Goal: Task Accomplishment & Management: Manage account settings

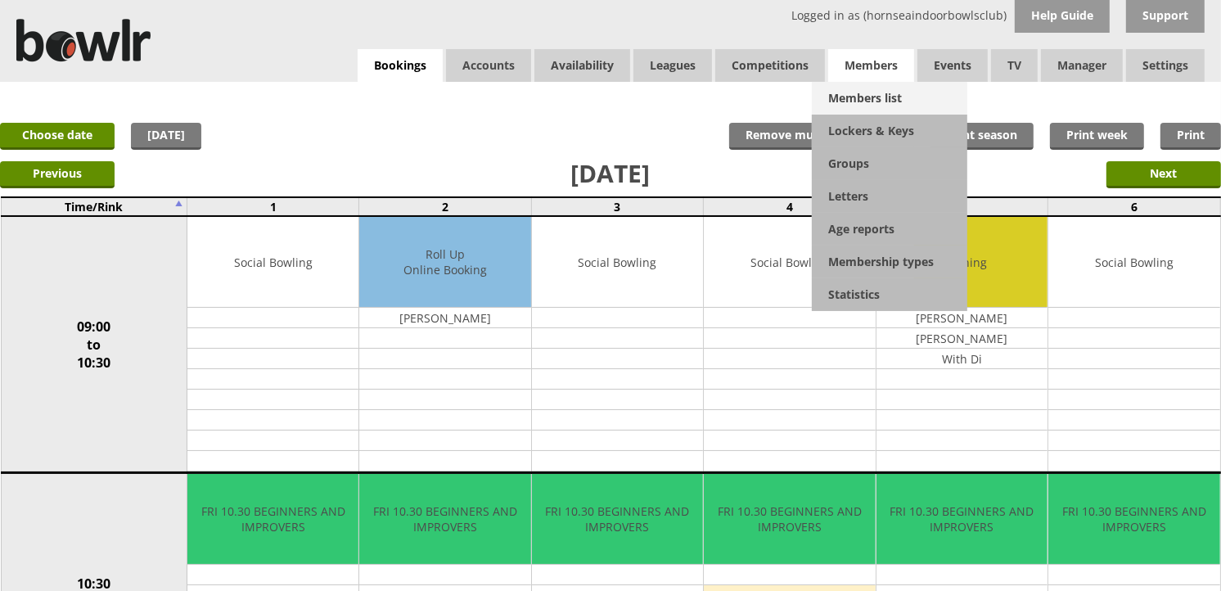
click at [868, 92] on link "Members list" at bounding box center [890, 98] width 156 height 33
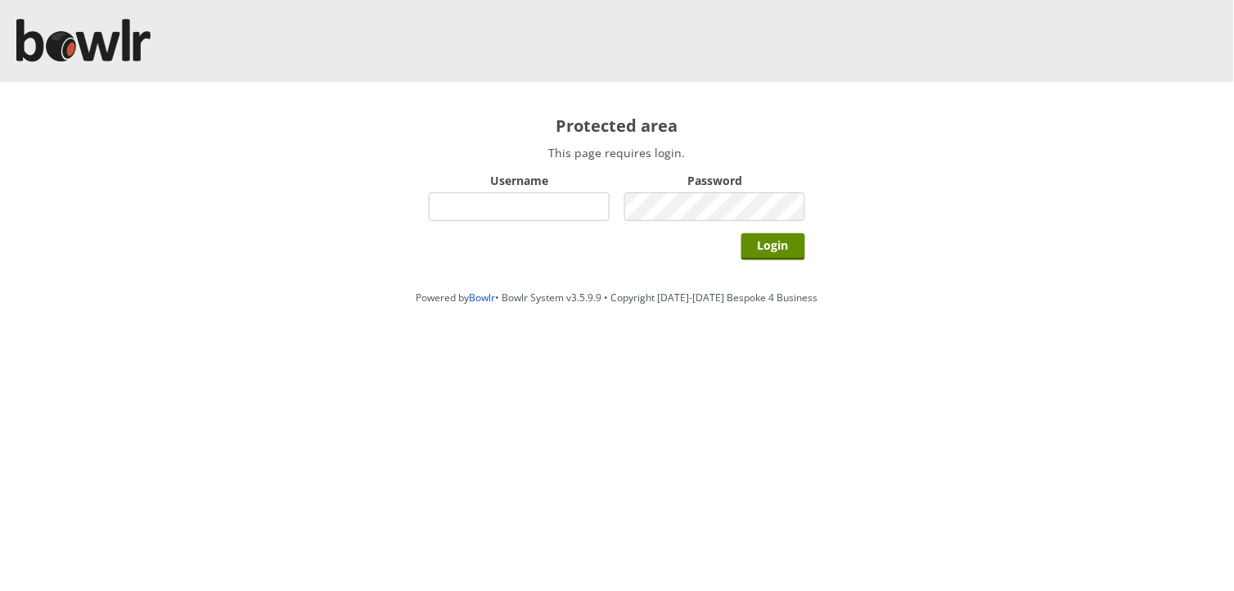
click at [588, 210] on input "Username" at bounding box center [519, 206] width 181 height 29
type input "hornseaindoorbowlsclub"
click at [742, 233] on input "Login" at bounding box center [774, 246] width 64 height 27
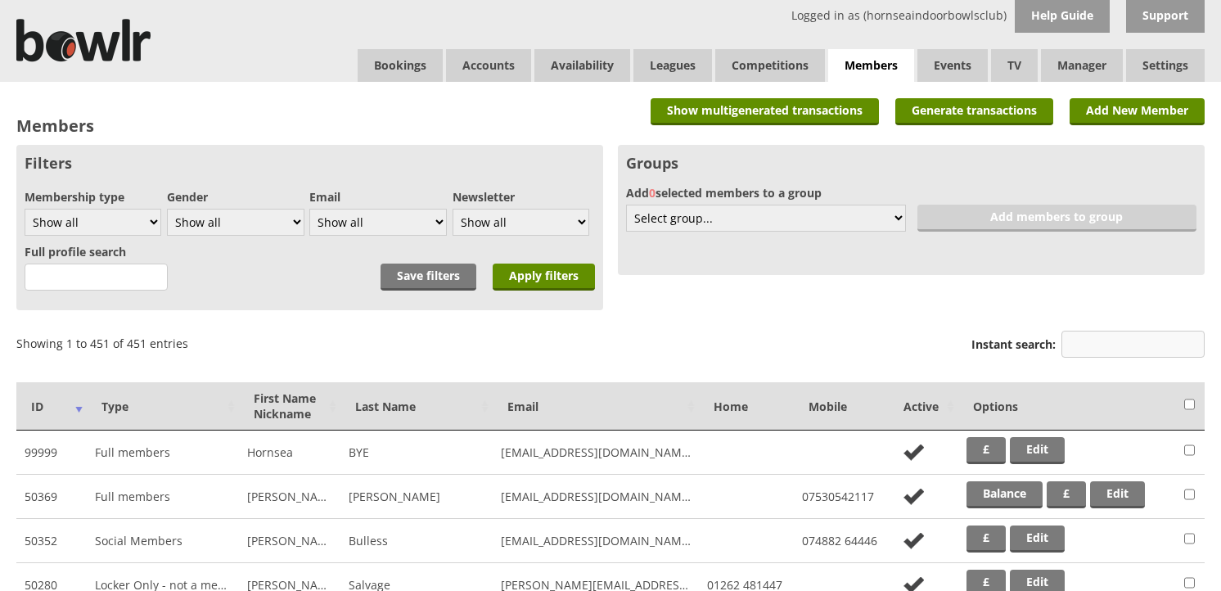
click at [1092, 338] on input "Instant search:" at bounding box center [1133, 344] width 143 height 27
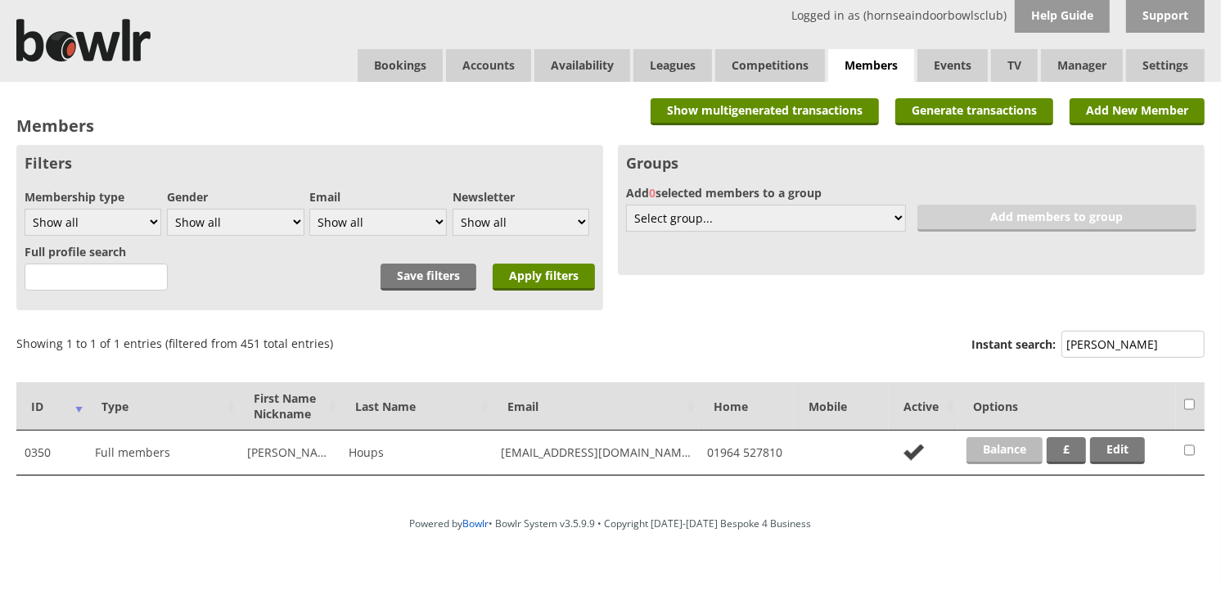
type input "houp"
click at [1005, 455] on link "Balance" at bounding box center [1005, 450] width 76 height 27
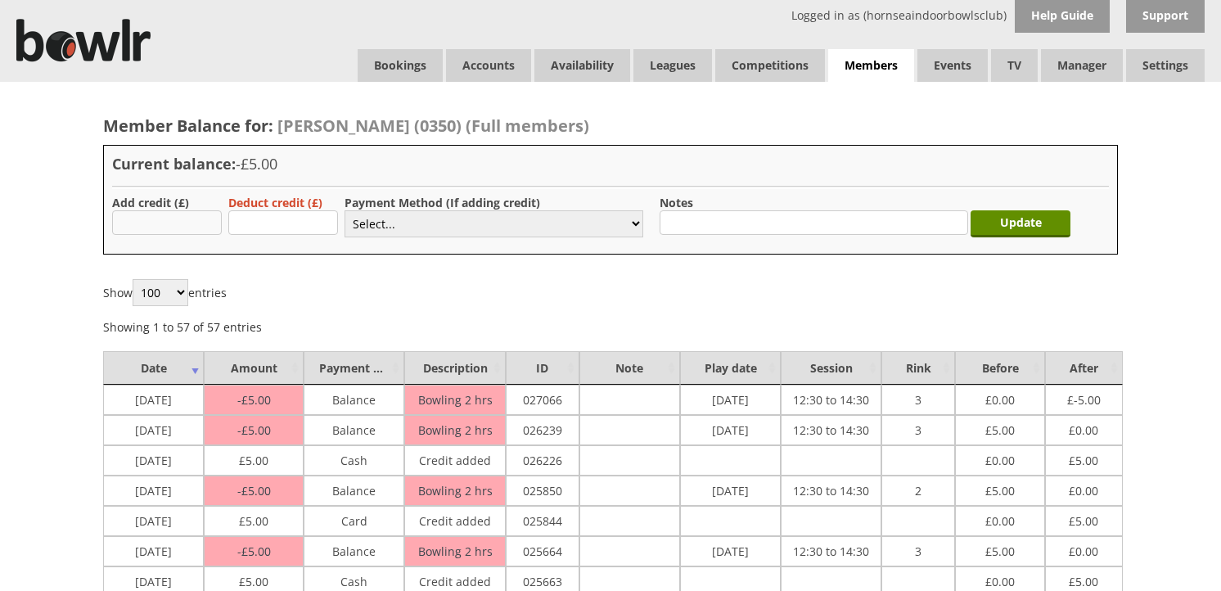
click at [150, 219] on input "text" at bounding box center [167, 222] width 110 height 25
type input "5.00"
click at [365, 219] on select "Select... Cash Card Cheque Bank Transfer Other Member Card Gift Voucher Balance" at bounding box center [494, 223] width 299 height 27
select select "2"
click at [345, 210] on select "Select... Cash Card Cheque Bank Transfer Other Member Card Gift Voucher Balance" at bounding box center [494, 223] width 299 height 27
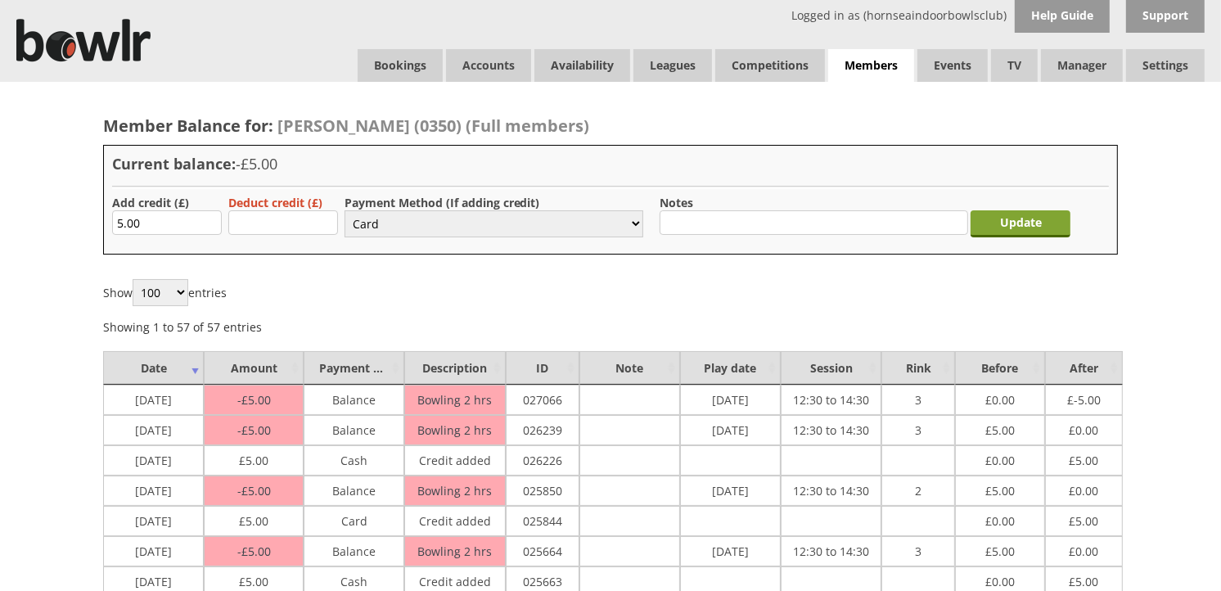
click at [1035, 229] on input "Update" at bounding box center [1021, 223] width 100 height 27
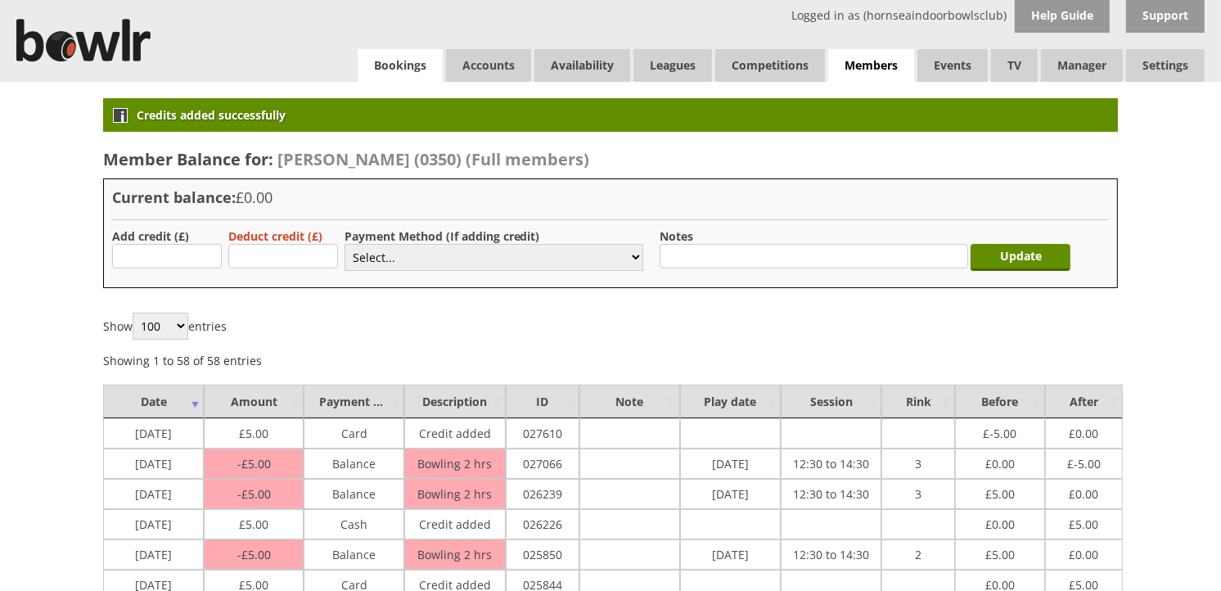
click at [372, 62] on link "Bookings" at bounding box center [400, 65] width 85 height 33
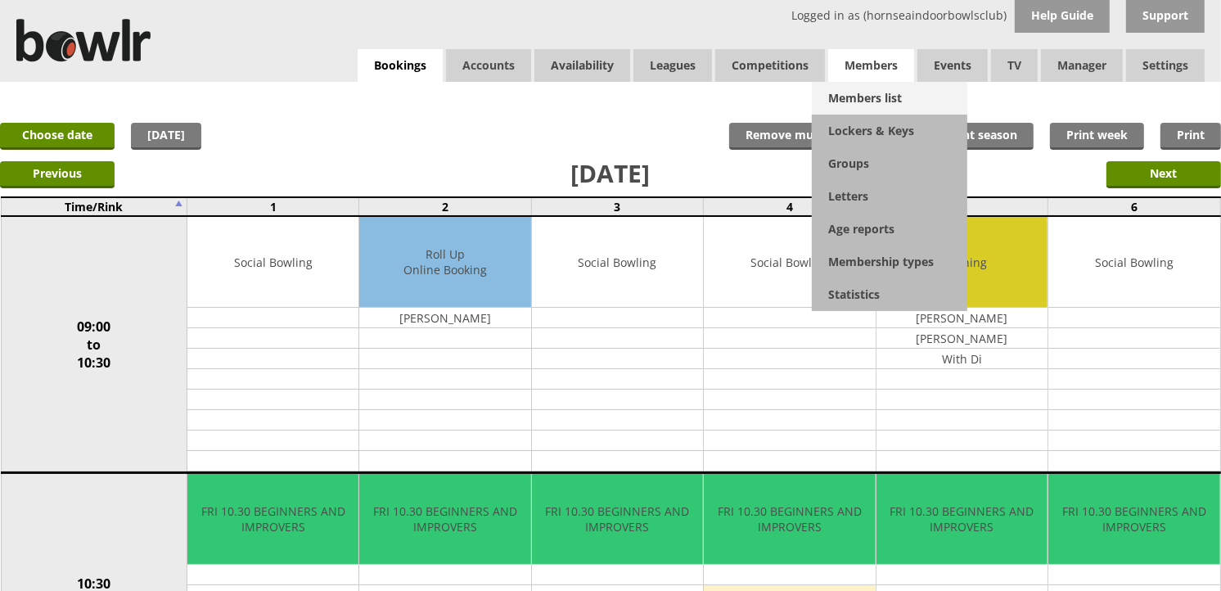
click at [863, 92] on link "Members list" at bounding box center [890, 98] width 156 height 33
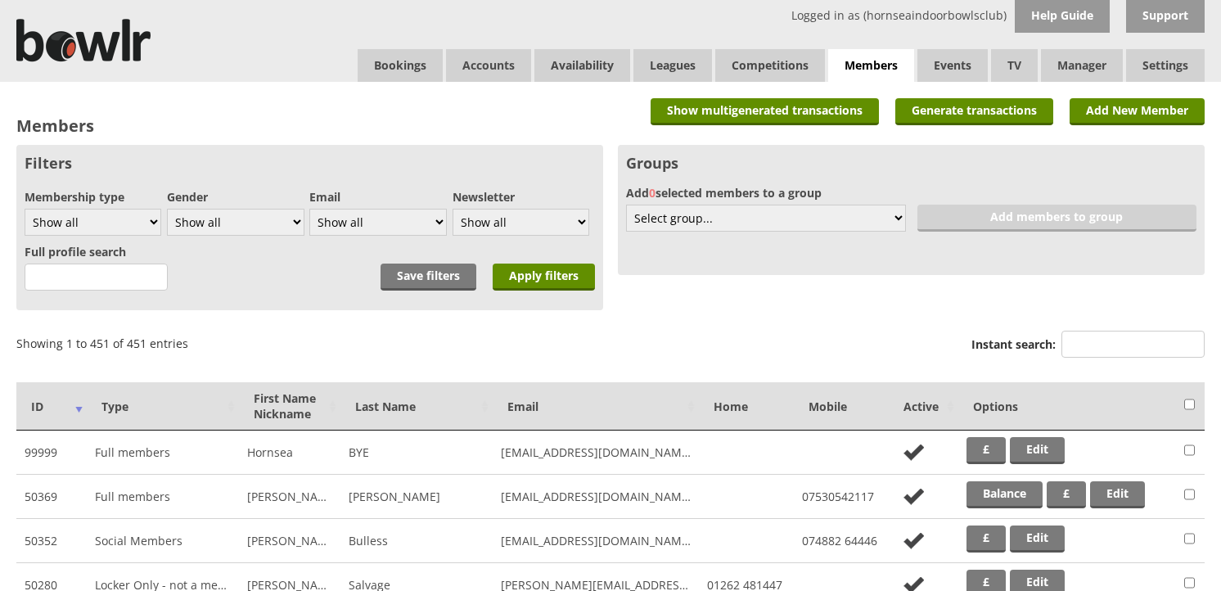
click at [1091, 339] on input "Instant search:" at bounding box center [1133, 344] width 143 height 27
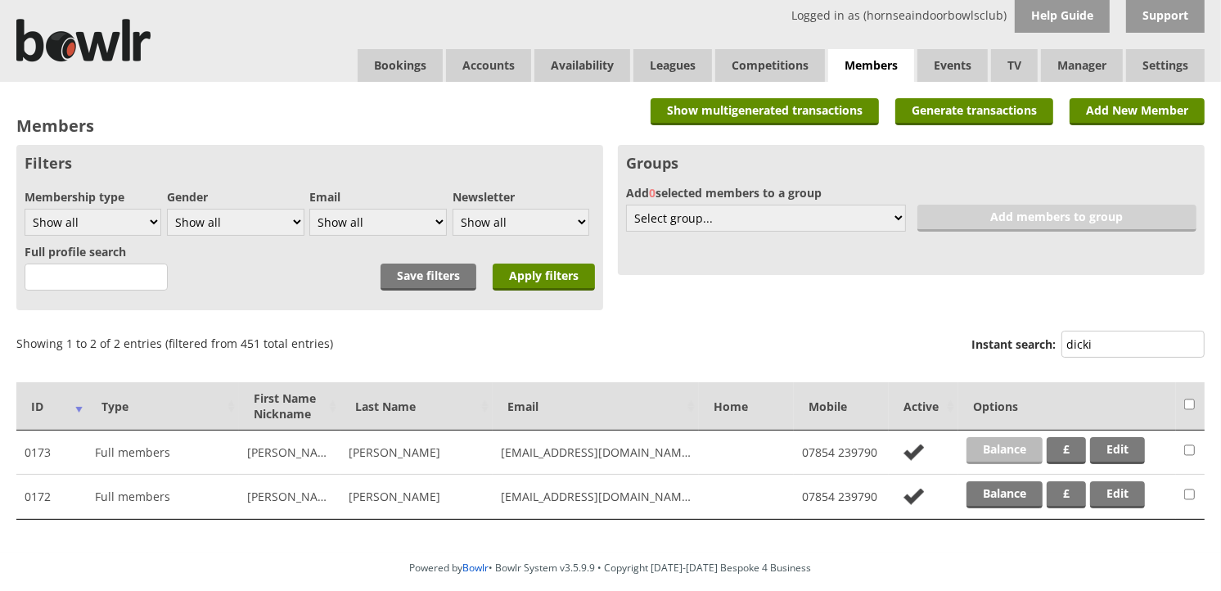
type input "dicki"
click at [1017, 442] on link "Balance" at bounding box center [1005, 450] width 76 height 27
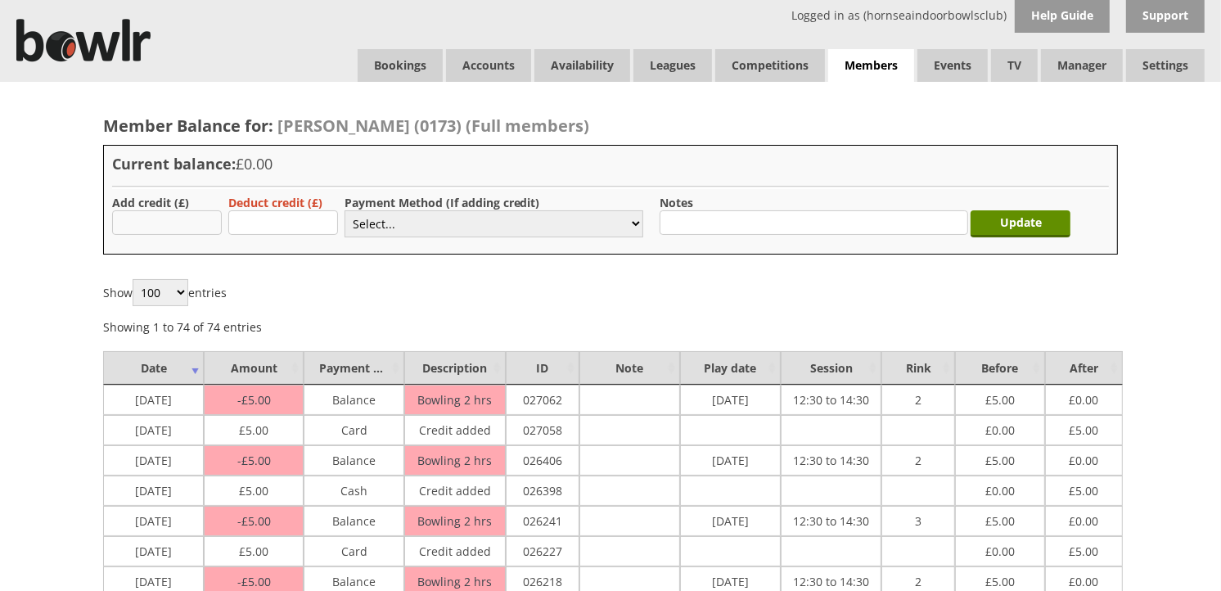
click at [214, 230] on input "text" at bounding box center [167, 222] width 110 height 25
type input "5.00"
click at [391, 232] on select "Select... Cash Card Cheque Bank Transfer Other Member Card Gift Voucher Balance" at bounding box center [494, 223] width 299 height 27
select select "2"
click at [345, 210] on select "Select... Cash Card Cheque Bank Transfer Other Member Card Gift Voucher Balance" at bounding box center [494, 223] width 299 height 27
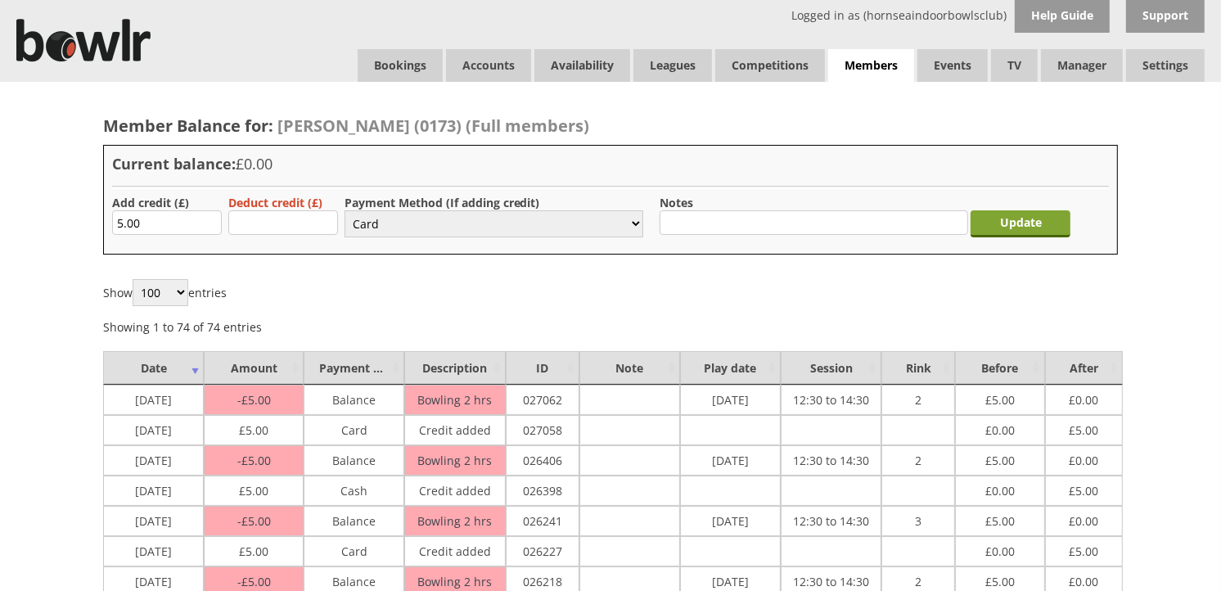
click at [976, 227] on input "Update" at bounding box center [1021, 223] width 100 height 27
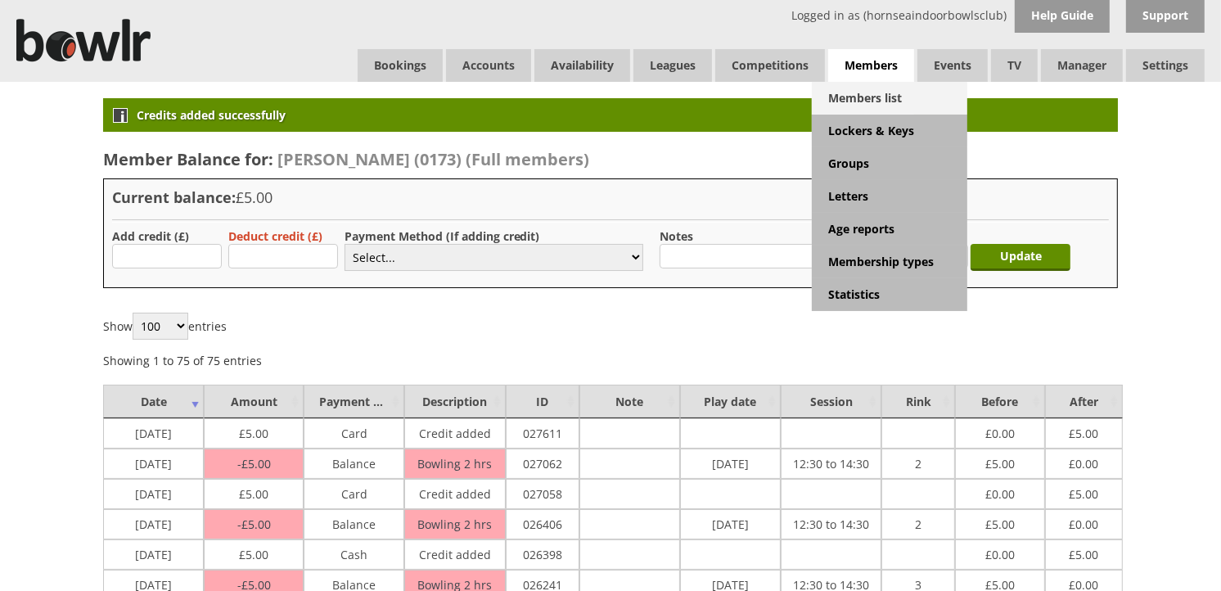
click at [876, 97] on link "Members list" at bounding box center [890, 98] width 156 height 33
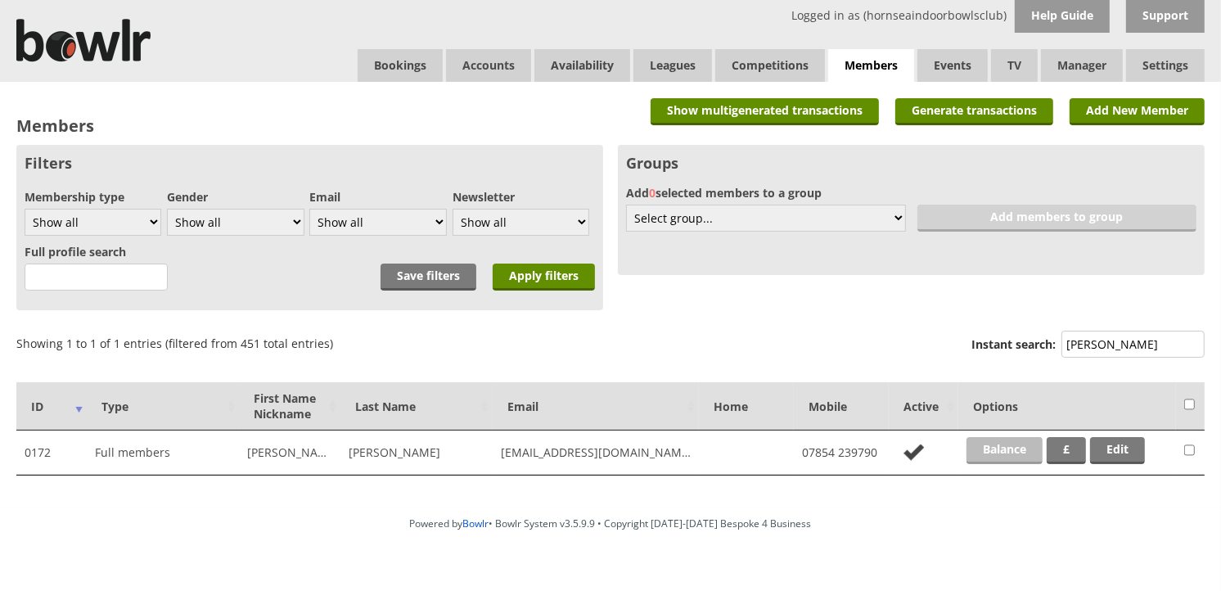
type input "[PERSON_NAME]"
click at [1003, 459] on link "Balance" at bounding box center [1005, 450] width 76 height 27
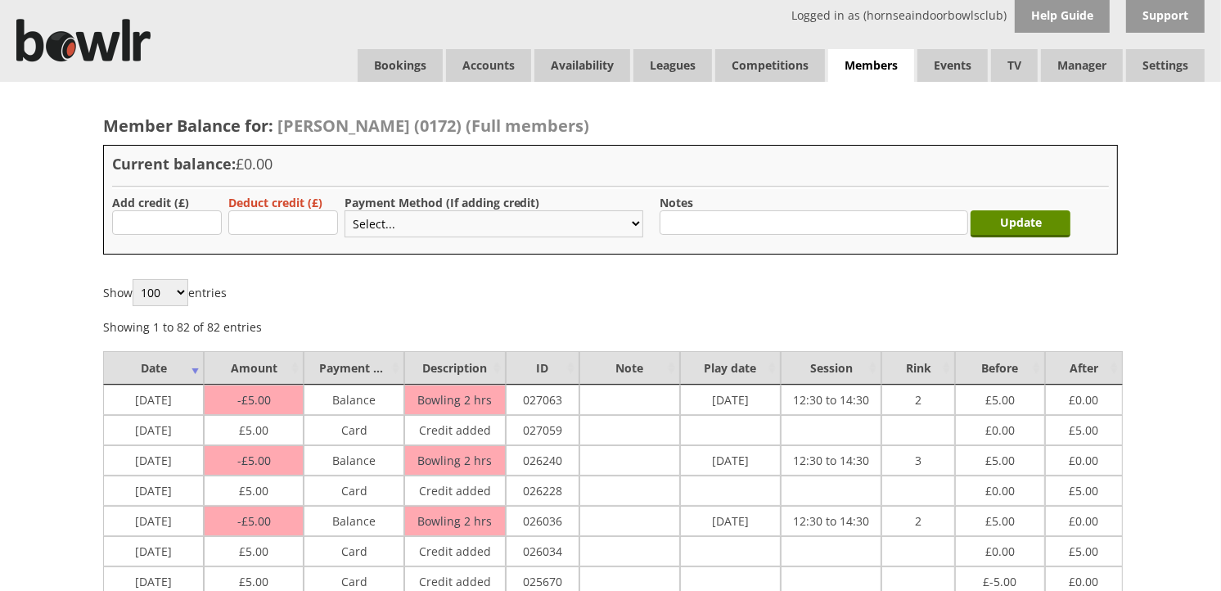
type input "5.00"
click at [386, 225] on select "Select... Cash Card Cheque Bank Transfer Other Member Card Gift Voucher Balance" at bounding box center [494, 223] width 299 height 27
select select "2"
click at [345, 210] on select "Select... Cash Card Cheque Bank Transfer Other Member Card Gift Voucher Balance" at bounding box center [494, 223] width 299 height 27
click at [997, 214] on input "Update" at bounding box center [1021, 223] width 100 height 27
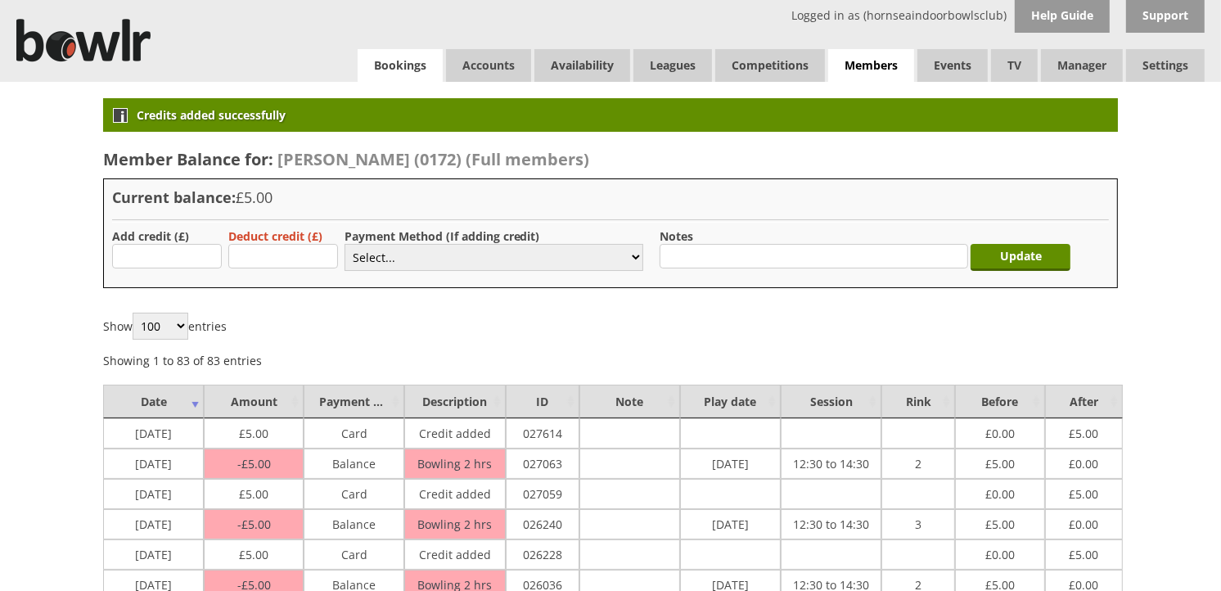
click at [414, 63] on link "Bookings" at bounding box center [400, 65] width 85 height 33
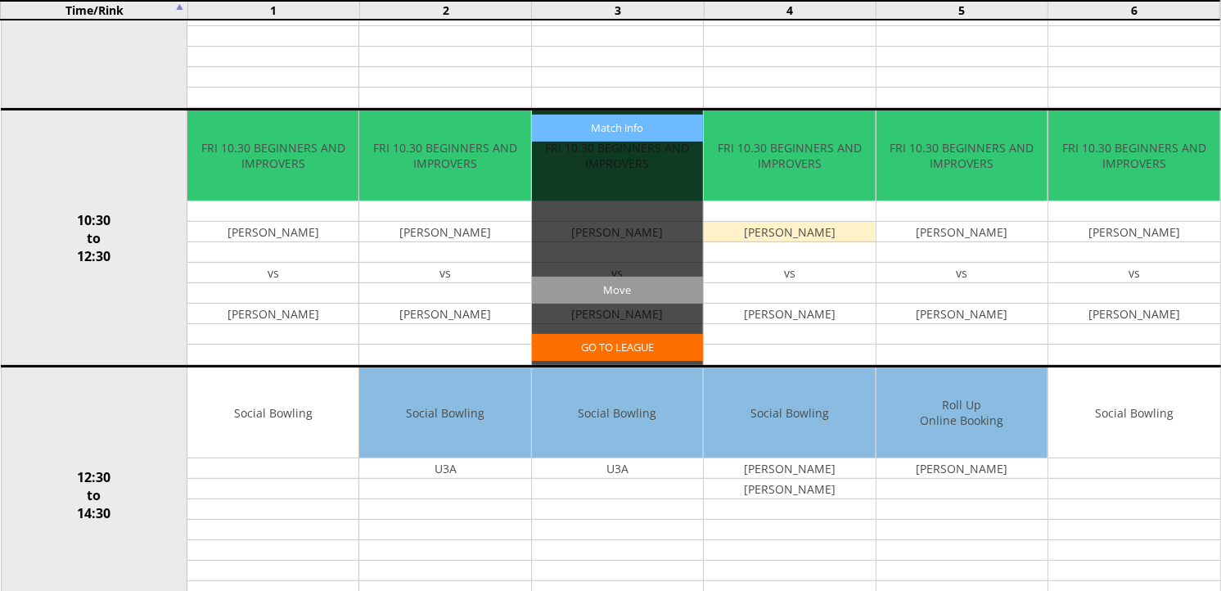
scroll to position [636, 0]
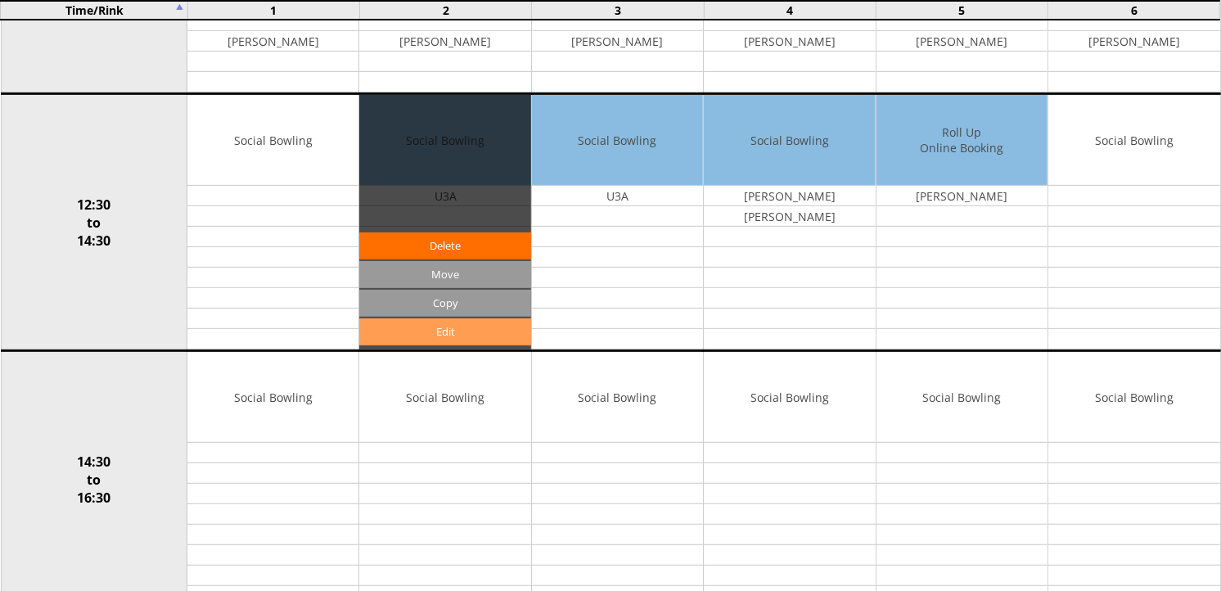
click at [471, 325] on link "Edit" at bounding box center [444, 331] width 171 height 27
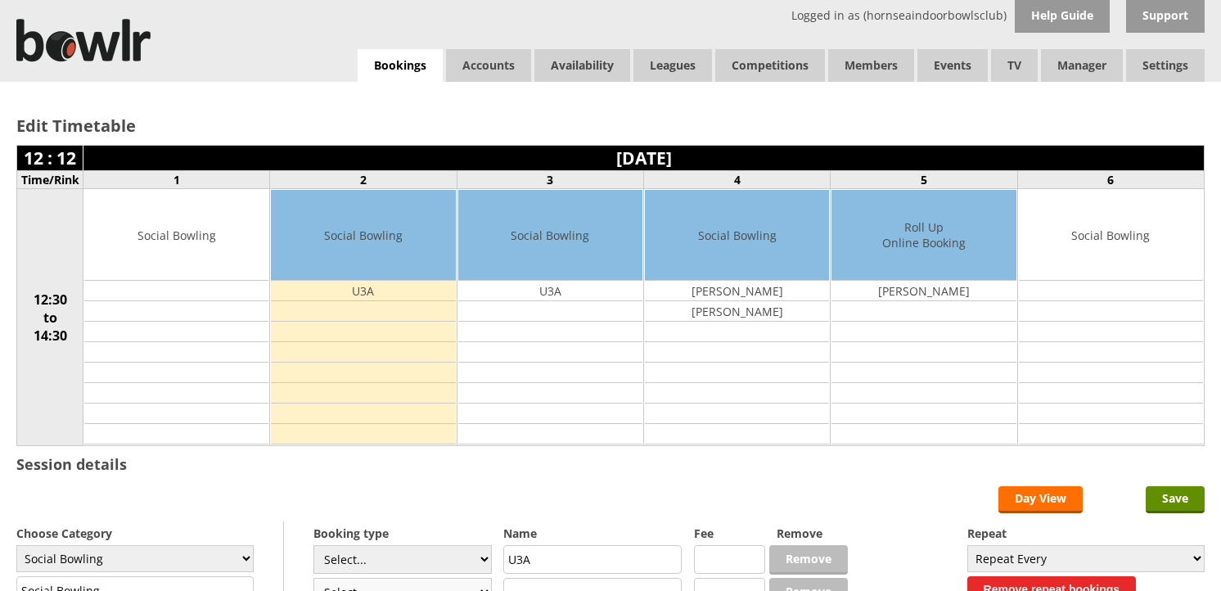
click at [363, 578] on select "Select... Club Competition (Member) Club Competition (Visitor) National (Member…" at bounding box center [402, 592] width 178 height 29
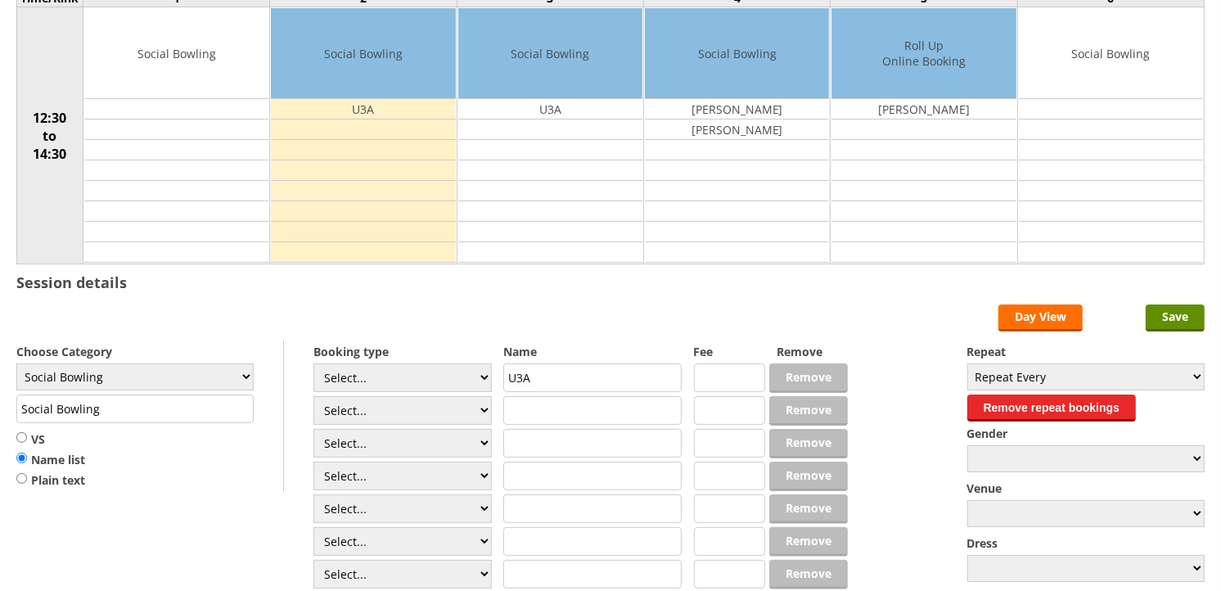
scroll to position [182, 0]
select select "1_50"
click at [313, 397] on select "Select... Club Competition (Member) Club Competition (Visitor) National (Member…" at bounding box center [402, 410] width 178 height 29
type input "5.0000"
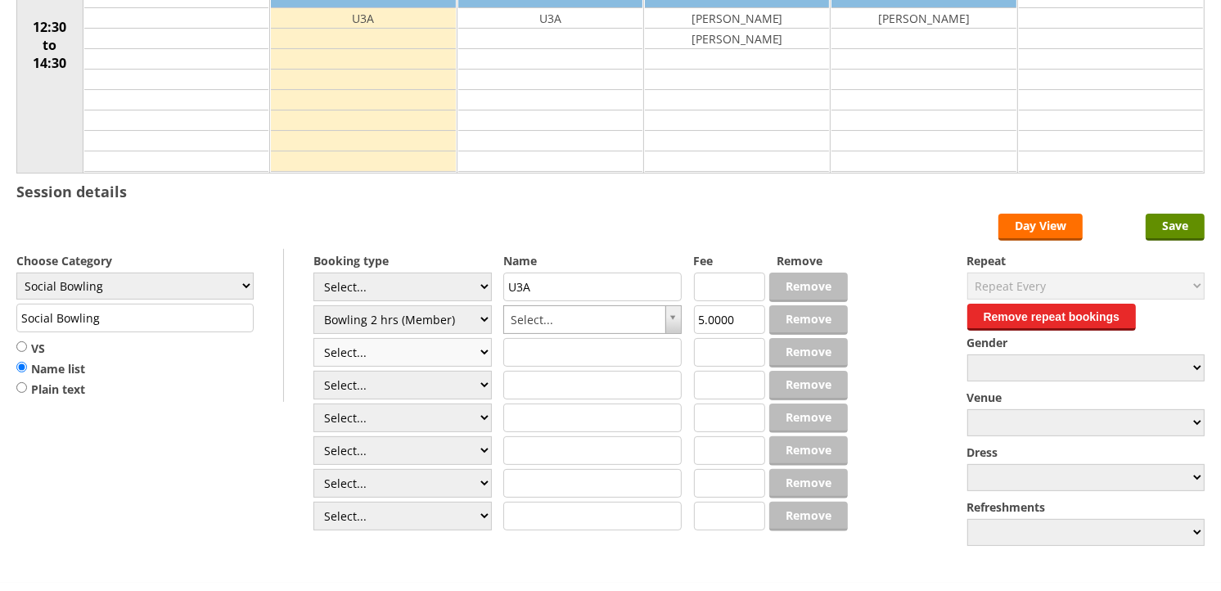
click at [380, 357] on select "Select... Club Competition (Member) Club Competition (Visitor) National (Member…" at bounding box center [402, 352] width 178 height 29
select select "1_50"
click at [313, 339] on select "Select... Club Competition (Member) Club Competition (Visitor) National (Member…" at bounding box center [402, 352] width 178 height 29
type input "5.0000"
click at [381, 390] on select "Select... Club Competition (Member) Club Competition (Visitor) National (Member…" at bounding box center [402, 385] width 178 height 29
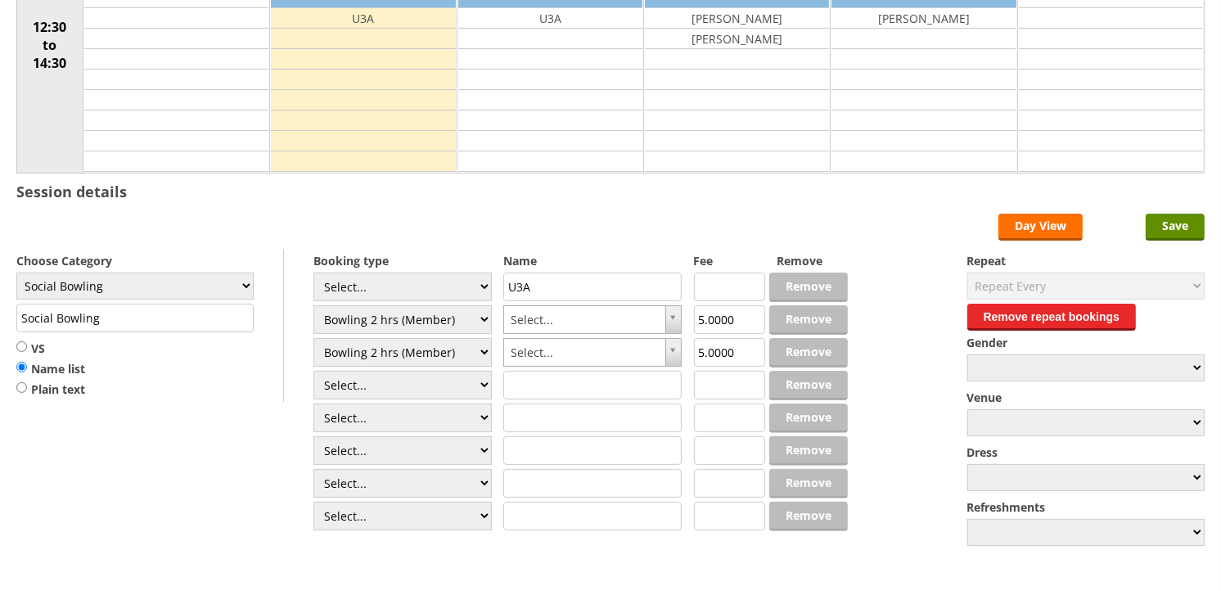
select select "1_50"
click at [313, 372] on select "Select... Club Competition (Member) Club Competition (Visitor) National (Member…" at bounding box center [402, 385] width 178 height 29
type input "5.0000"
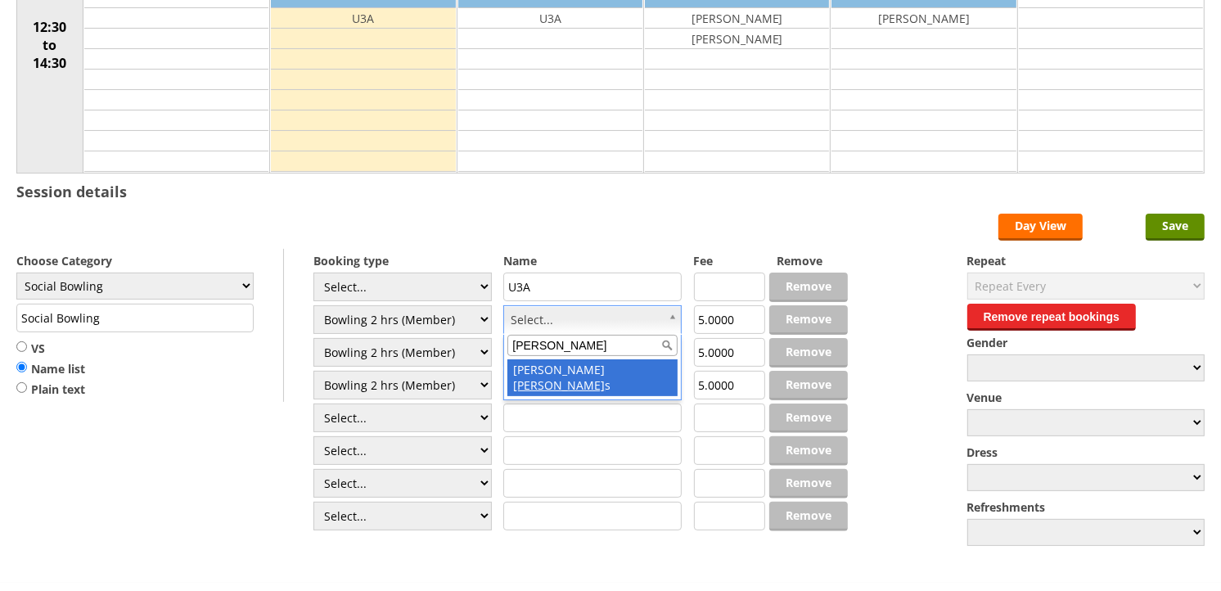
type input "houp"
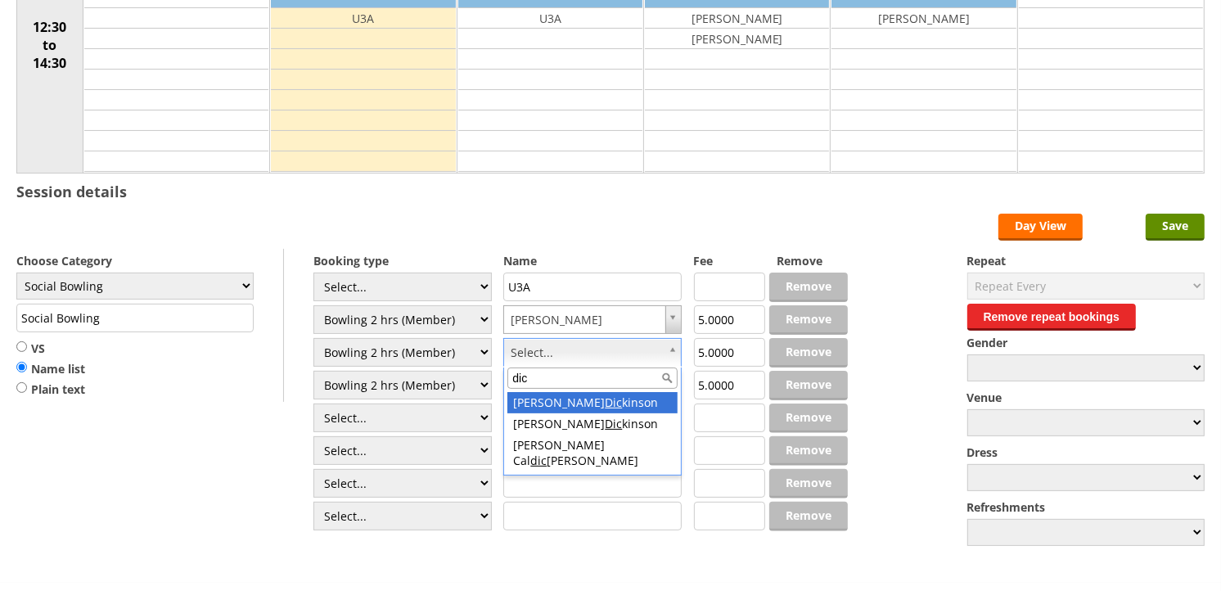
type input "dick"
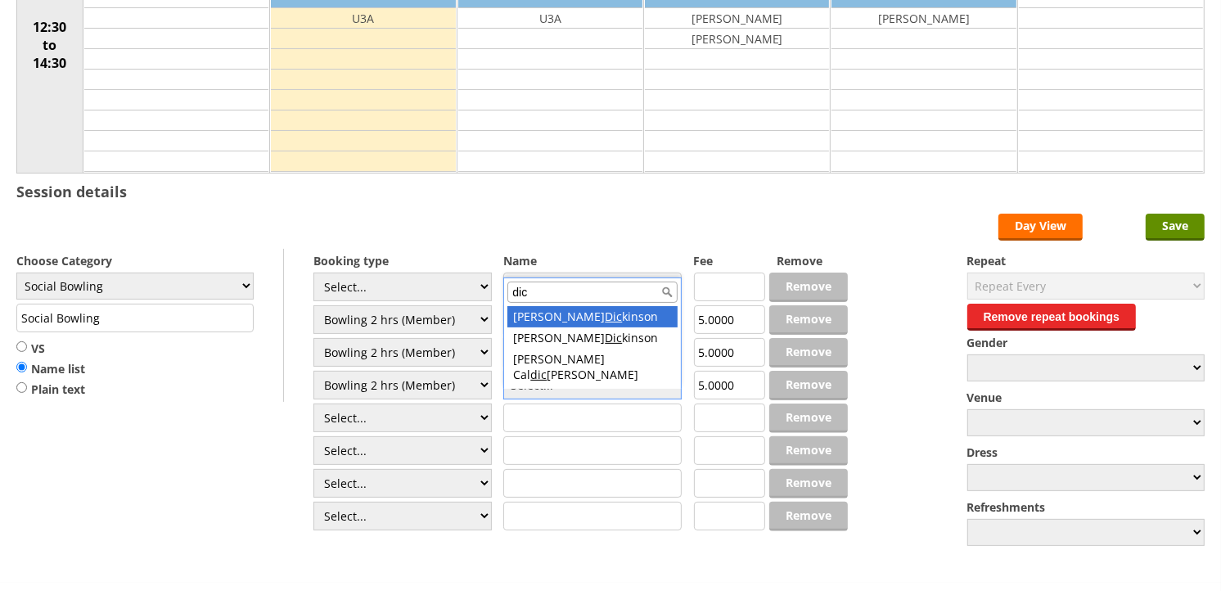
type input "dick"
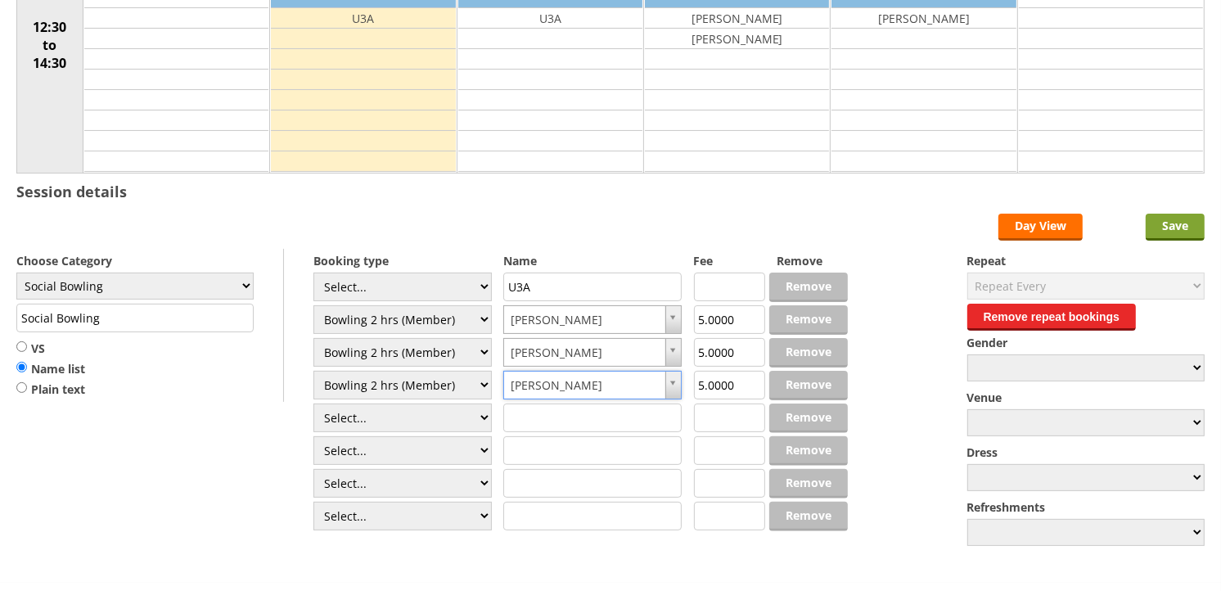
click at [1150, 223] on input "Save" at bounding box center [1175, 227] width 59 height 27
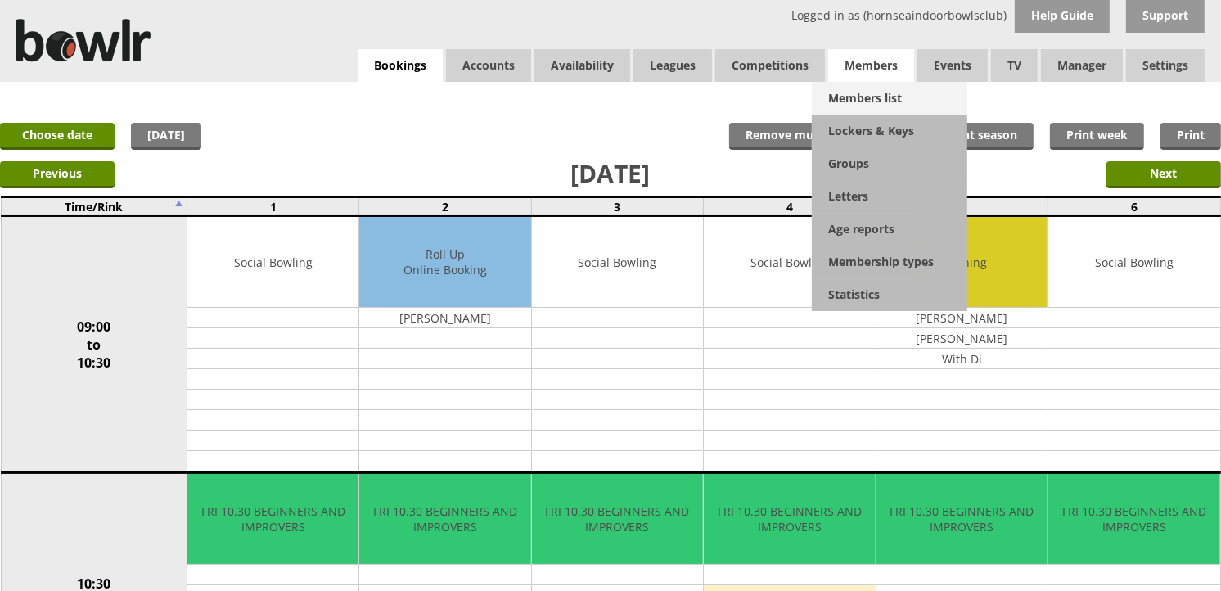
click at [870, 98] on link "Members list" at bounding box center [890, 98] width 156 height 33
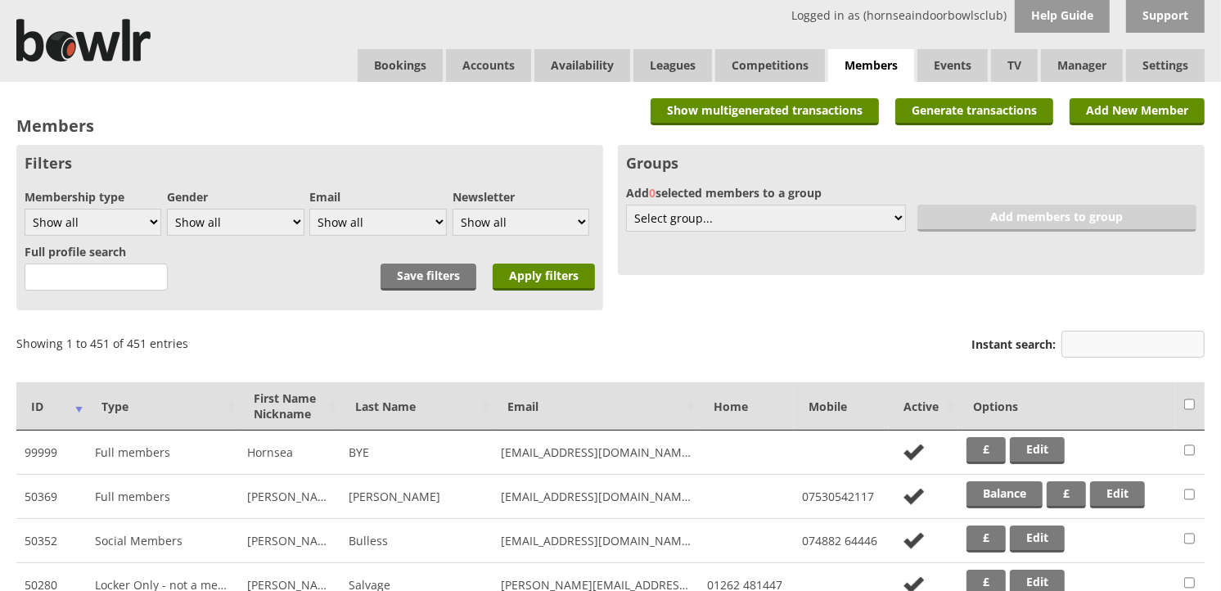
click at [1074, 337] on input "Instant search:" at bounding box center [1133, 344] width 143 height 27
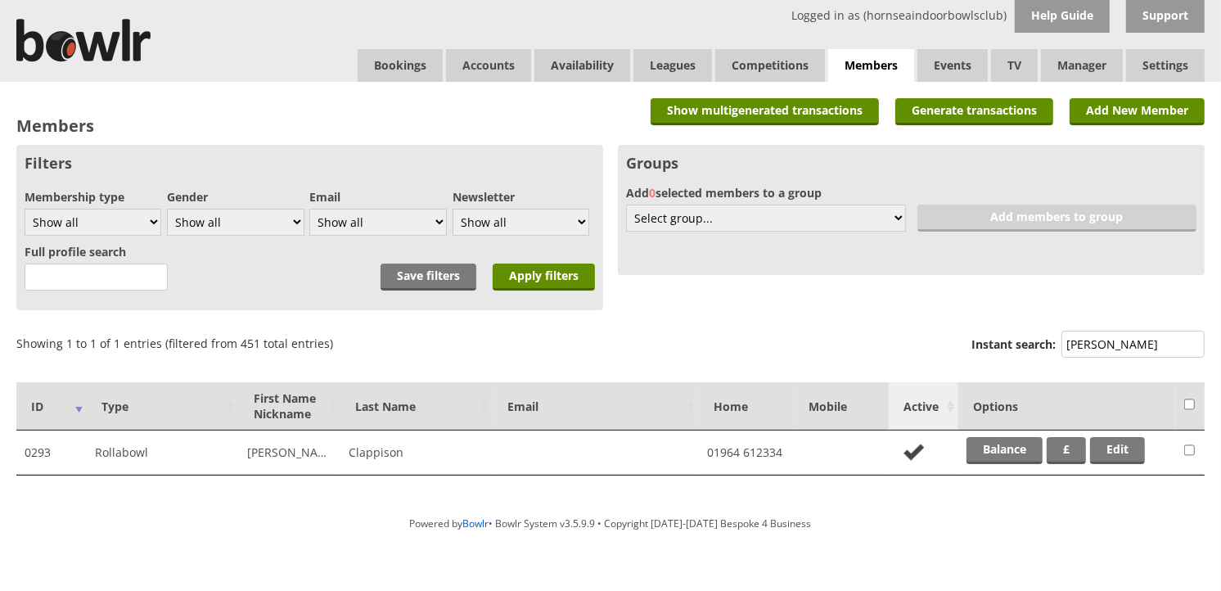
type input "[PERSON_NAME]"
click at [954, 428] on th "Active" at bounding box center [924, 406] width 70 height 48
click at [977, 438] on link "Balance" at bounding box center [1005, 450] width 76 height 27
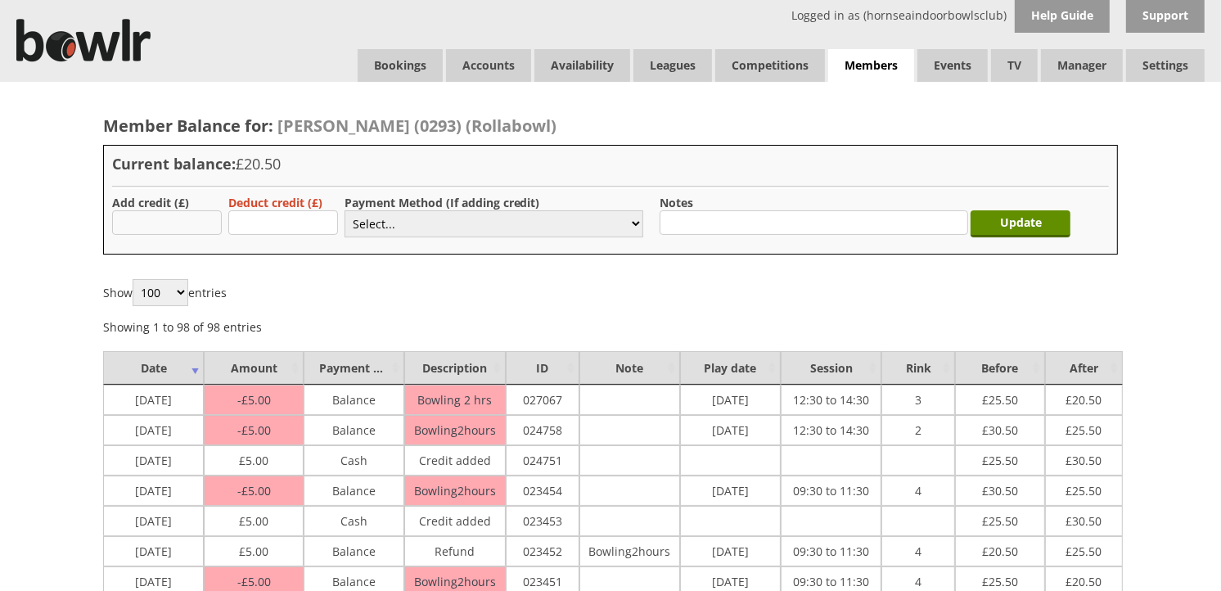
type input "5.00"
click at [411, 231] on select "Select... Cash Card Cheque Bank Transfer Other Member Card Gift Voucher Balance" at bounding box center [494, 223] width 299 height 27
click at [345, 210] on select "Select... Cash Card Cheque Bank Transfer Other Member Card Gift Voucher Balance" at bounding box center [494, 223] width 299 height 27
click at [423, 226] on select "Select... Cash Card Cheque Bank Transfer Other Member Card Gift Voucher Balance" at bounding box center [494, 223] width 299 height 27
select select "1"
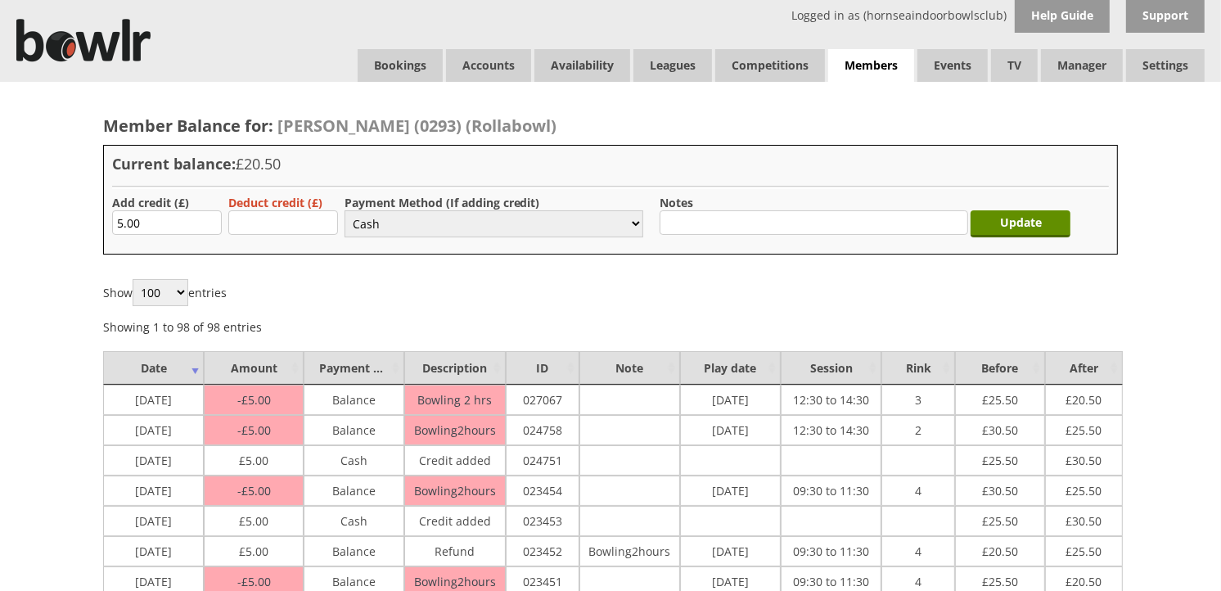
click at [345, 210] on select "Select... Cash Card Cheque Bank Transfer Other Member Card Gift Voucher Balance" at bounding box center [494, 223] width 299 height 27
click at [1013, 213] on input "Update" at bounding box center [1021, 223] width 100 height 27
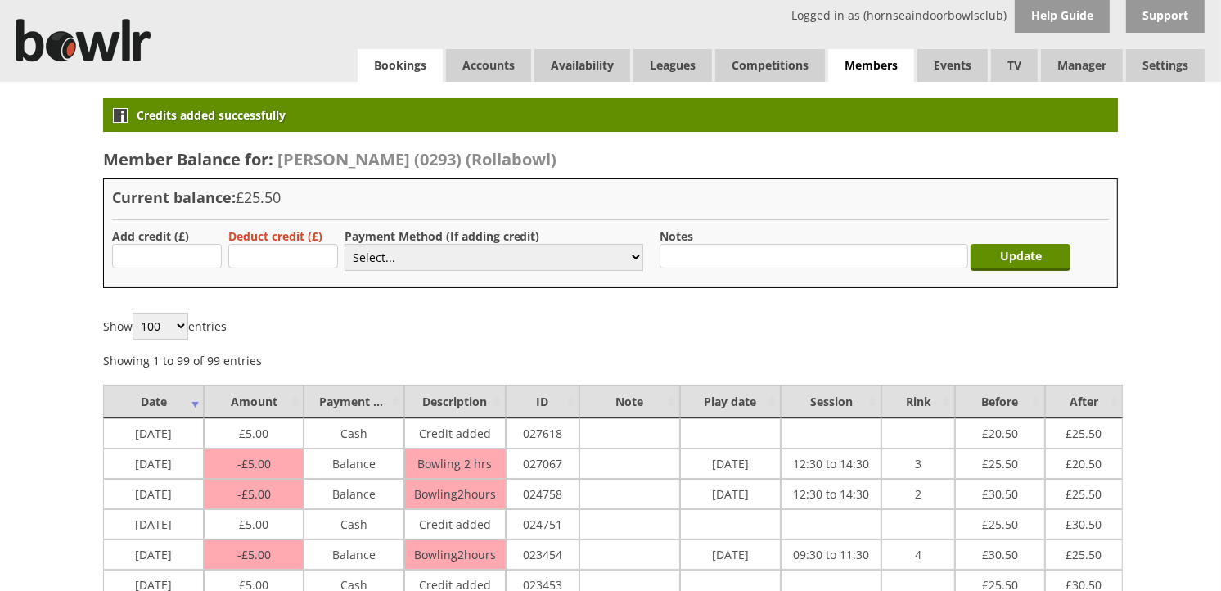
click at [424, 70] on link "Bookings" at bounding box center [400, 65] width 85 height 33
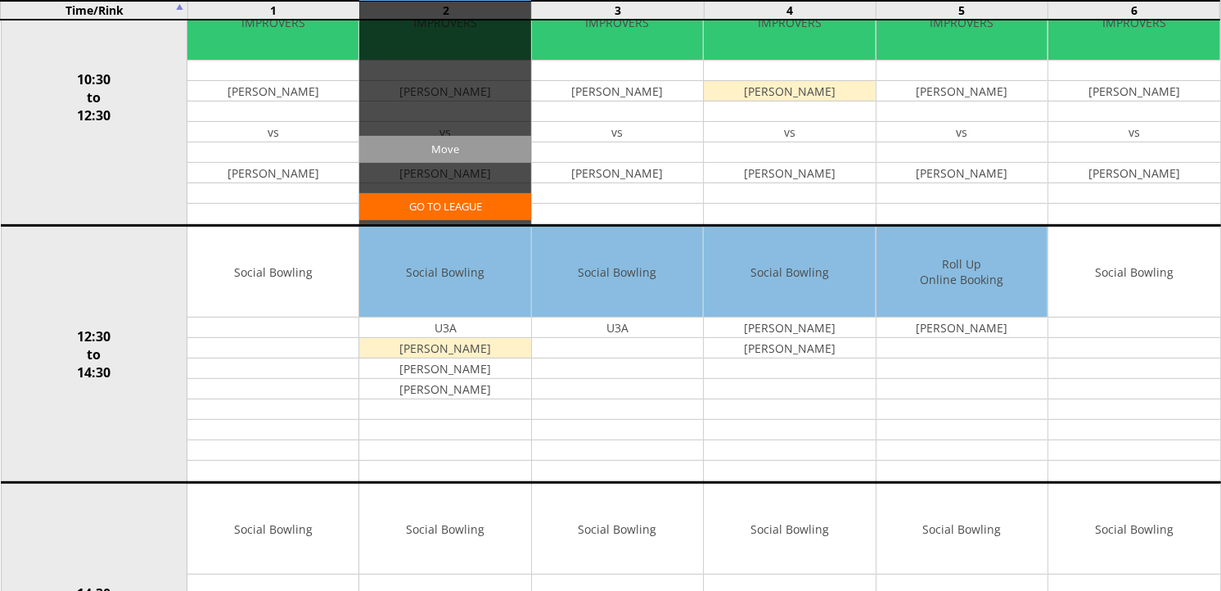
scroll to position [545, 0]
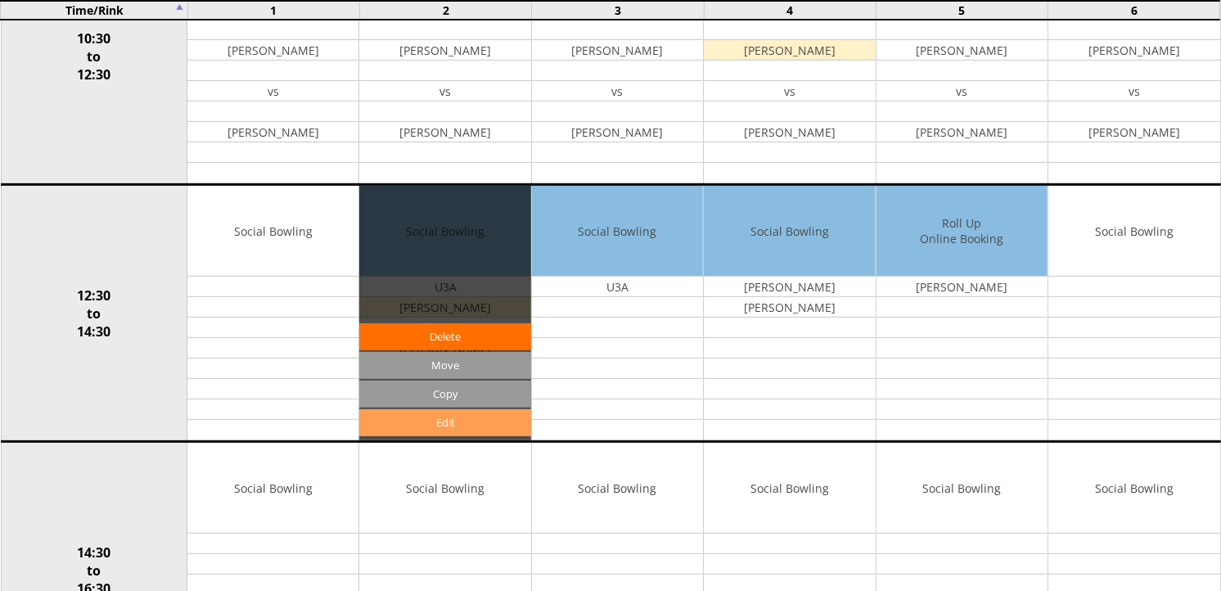
click at [462, 424] on link "Edit" at bounding box center [444, 422] width 171 height 27
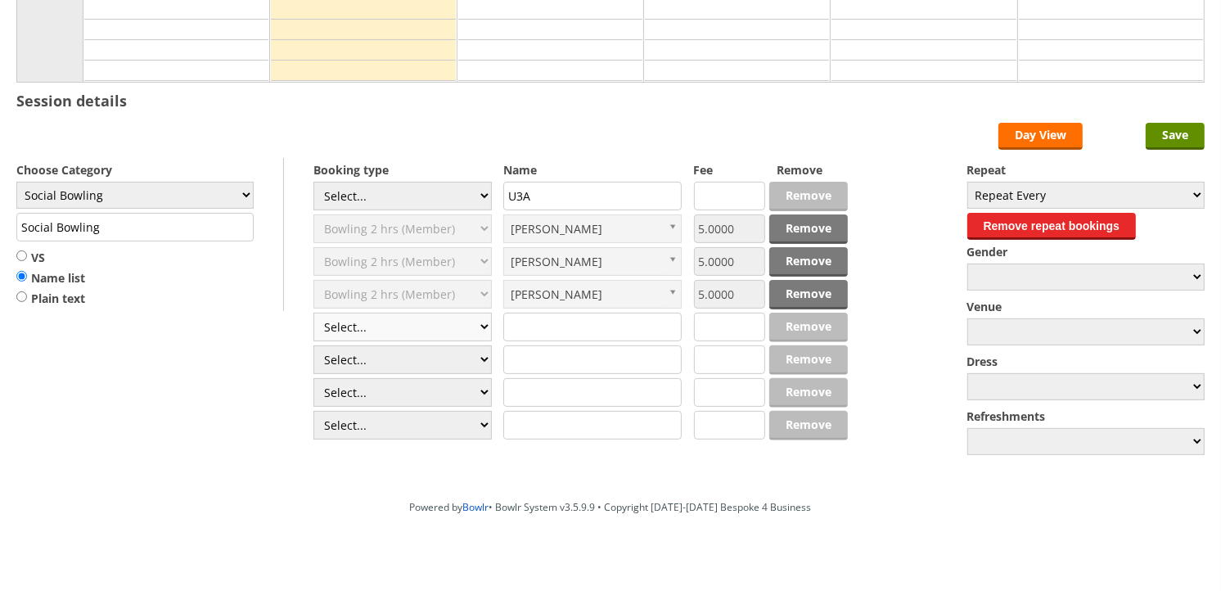
scroll to position [363, 0]
click at [483, 332] on select "Select... Club Competition (Member) Club Competition (Visitor) National (Member…" at bounding box center [402, 327] width 178 height 29
select select "1_50"
click at [313, 313] on select "Select... Club Competition (Member) Club Competition (Visitor) National (Member…" at bounding box center [402, 327] width 178 height 29
type input "5.0000"
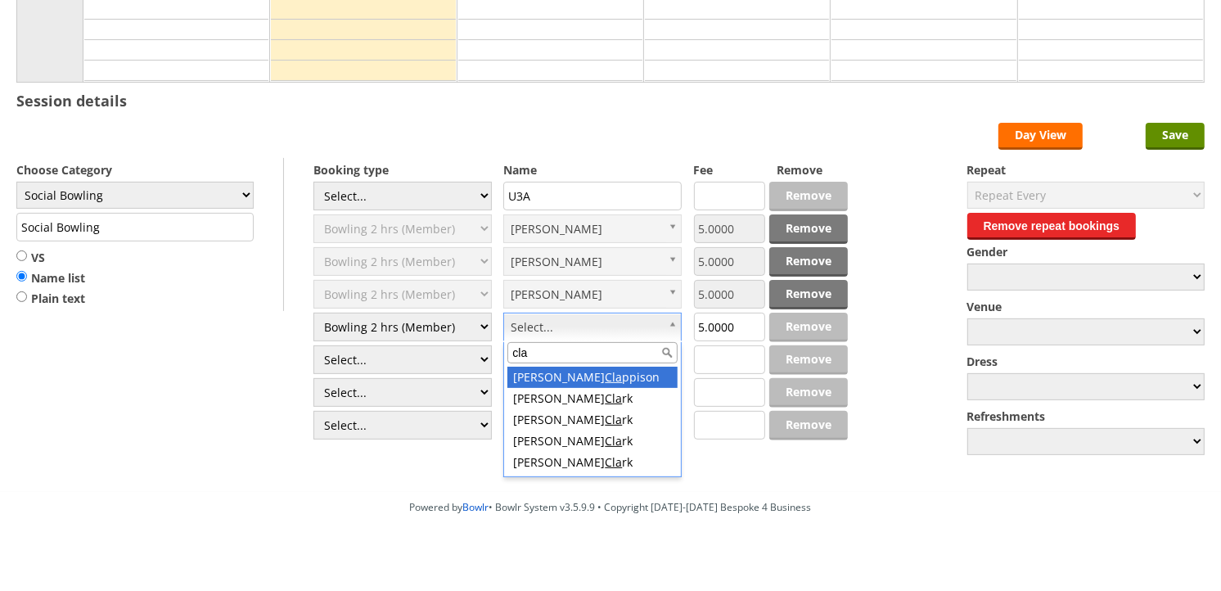
type input "clap"
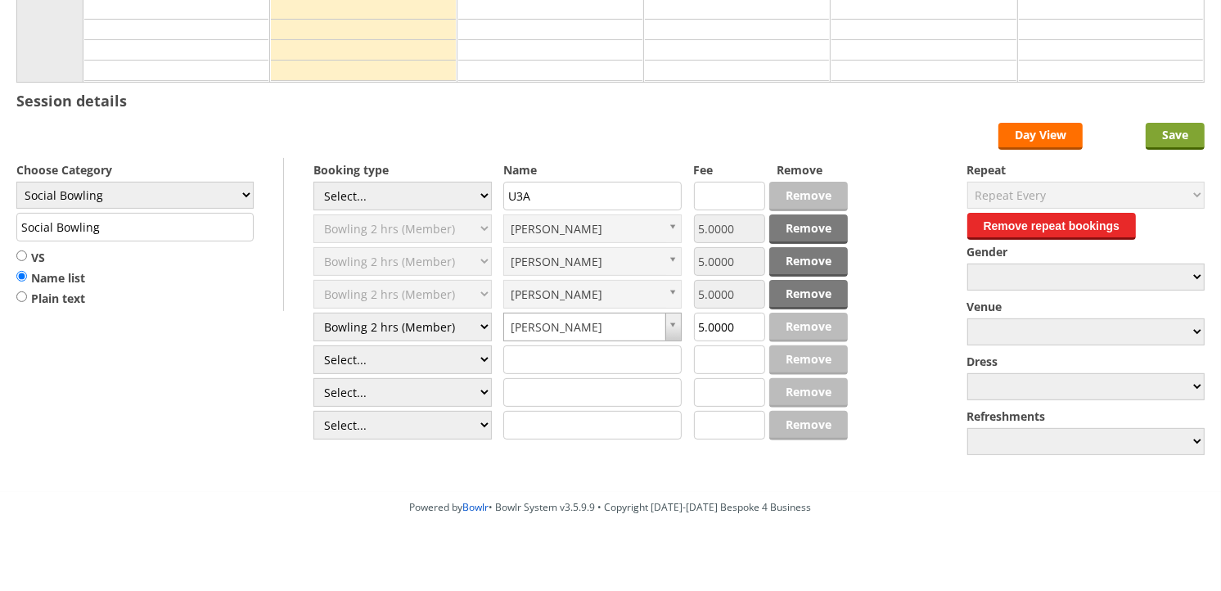
click at [1184, 132] on input "Save" at bounding box center [1175, 136] width 59 height 27
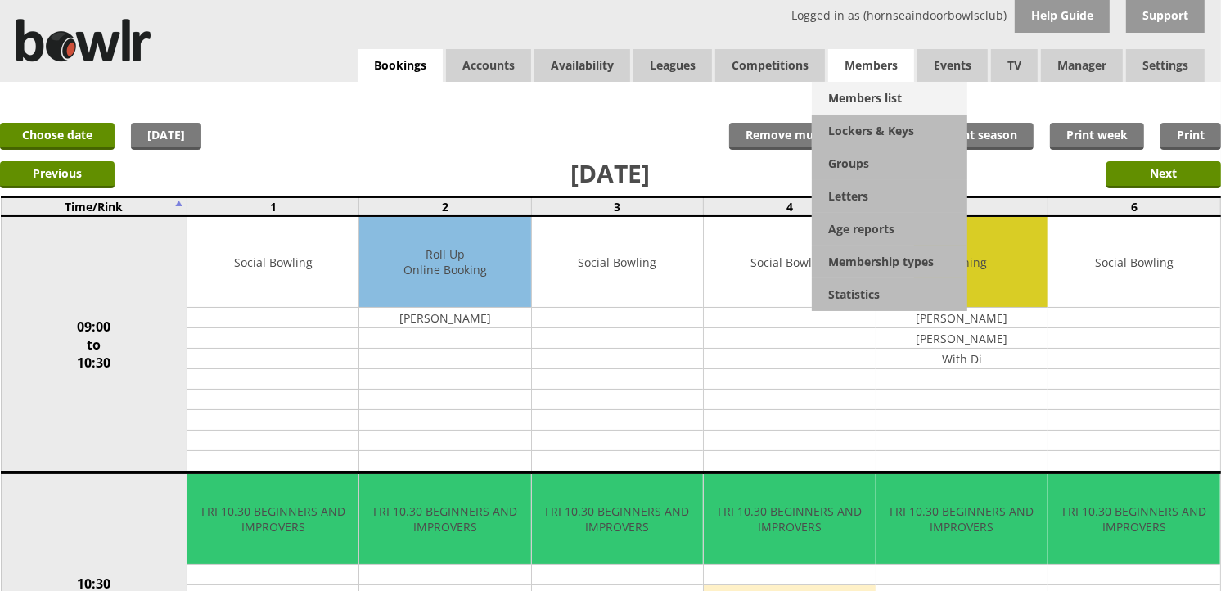
click at [880, 90] on link "Members list" at bounding box center [890, 98] width 156 height 33
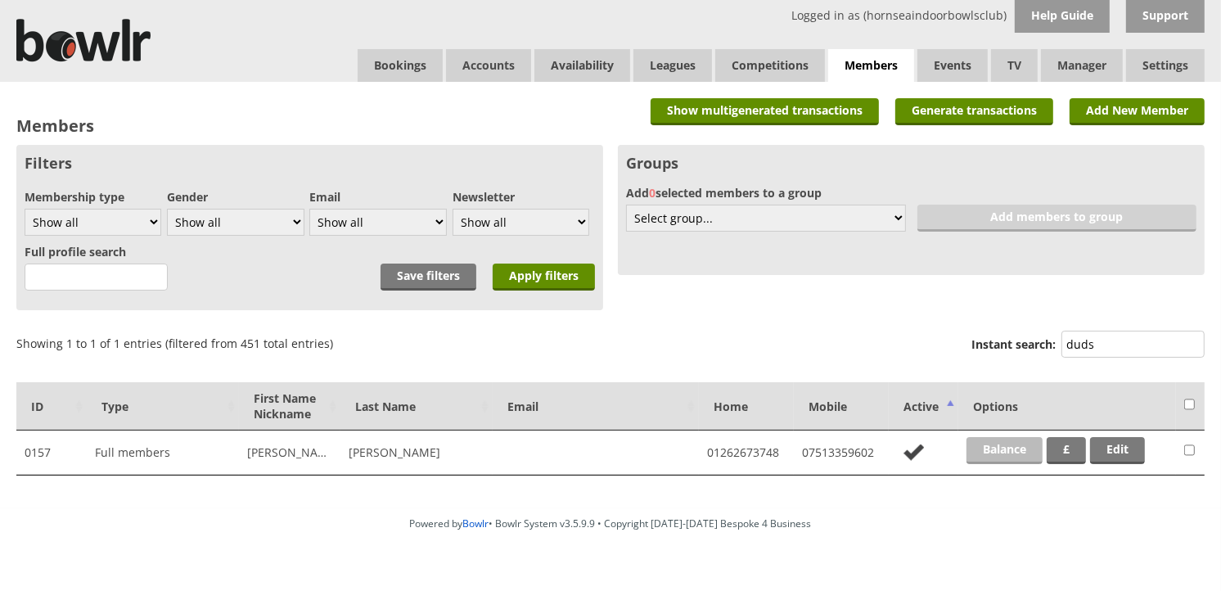
type input "duds"
click at [1009, 440] on link "Balance" at bounding box center [1005, 450] width 76 height 27
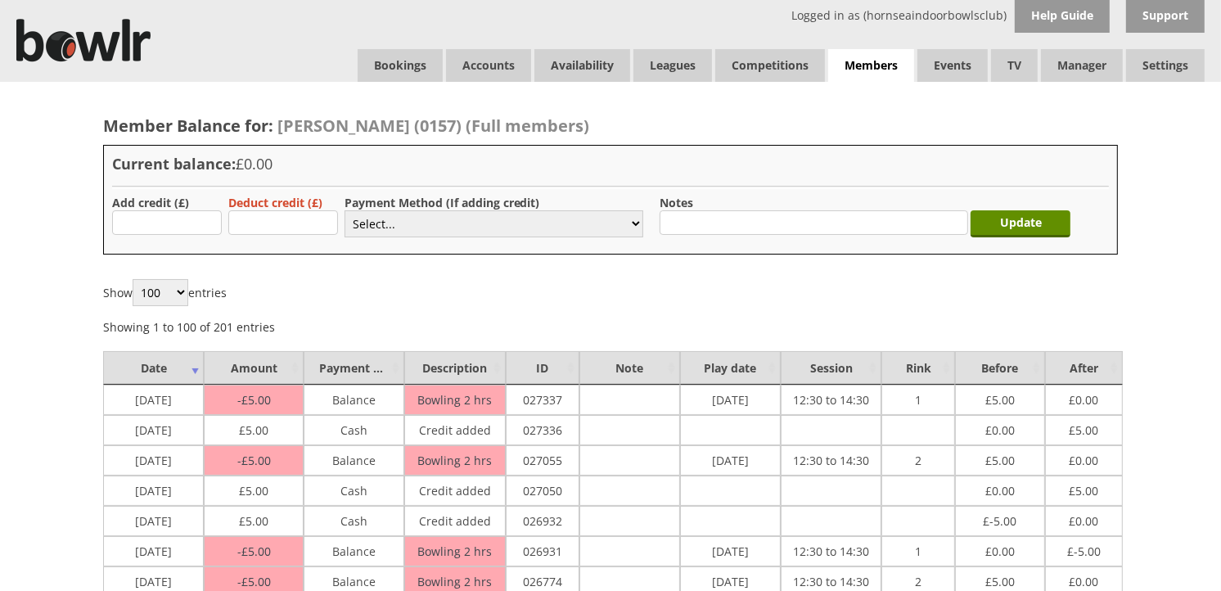
type input "5.00"
click at [396, 214] on select "Select... Cash Card Cheque Bank Transfer Other Member Card Gift Voucher Balance" at bounding box center [494, 223] width 299 height 27
select select "1"
click at [345, 210] on select "Select... Cash Card Cheque Bank Transfer Other Member Card Gift Voucher Balance" at bounding box center [494, 223] width 299 height 27
click at [990, 231] on input "Update" at bounding box center [1021, 223] width 100 height 27
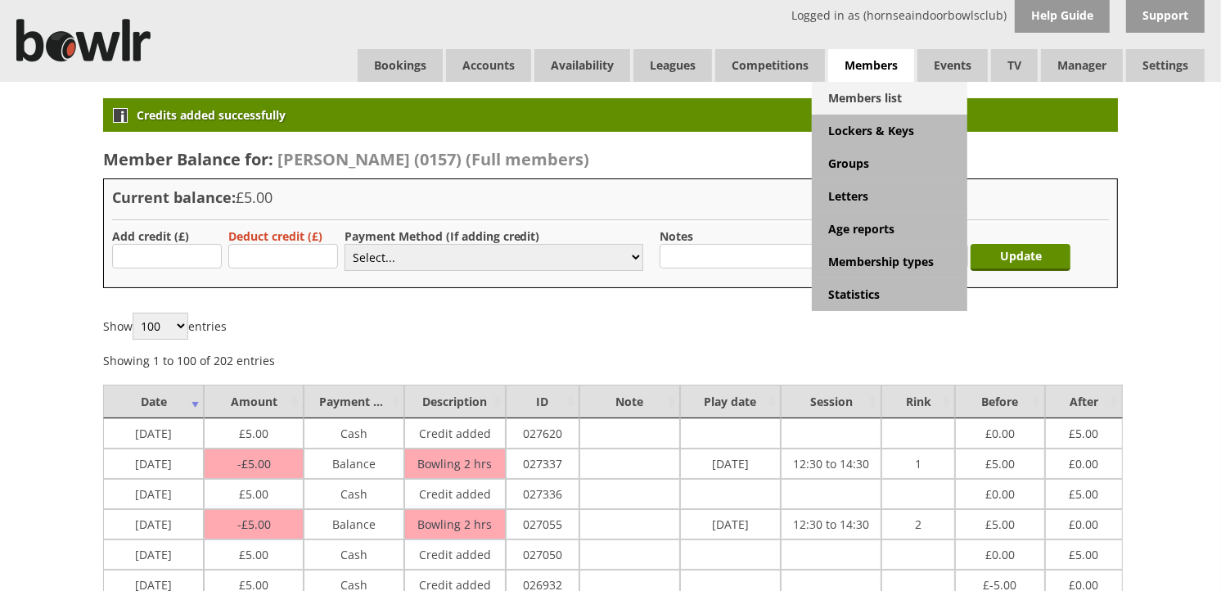
click at [880, 102] on link "Members list" at bounding box center [890, 98] width 156 height 33
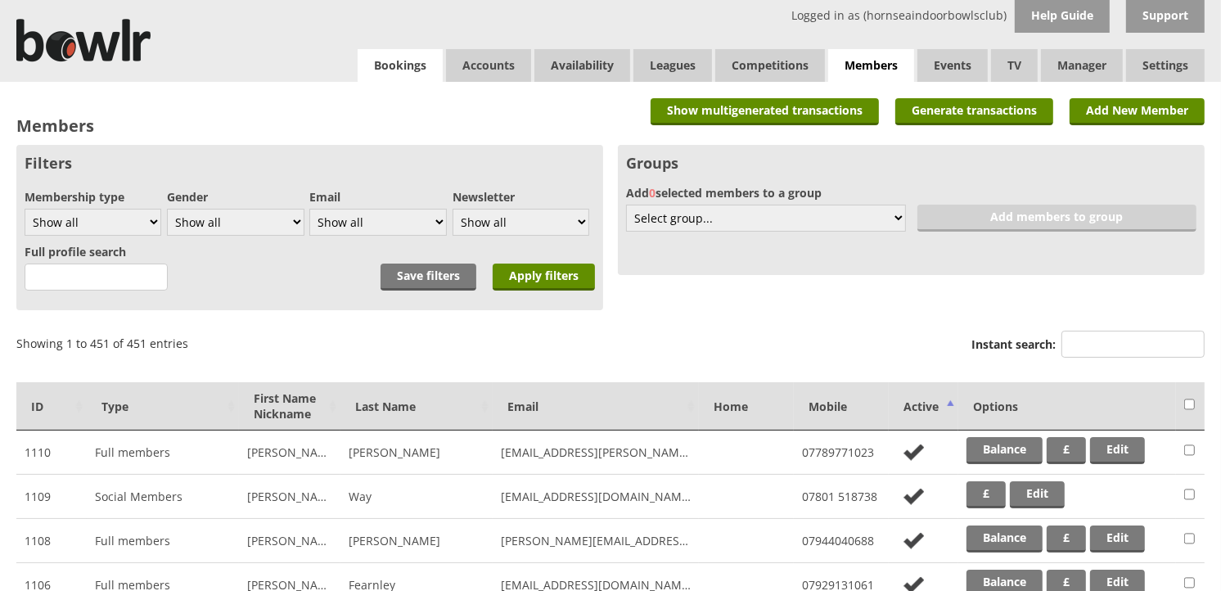
click at [399, 71] on link "Bookings" at bounding box center [400, 65] width 85 height 33
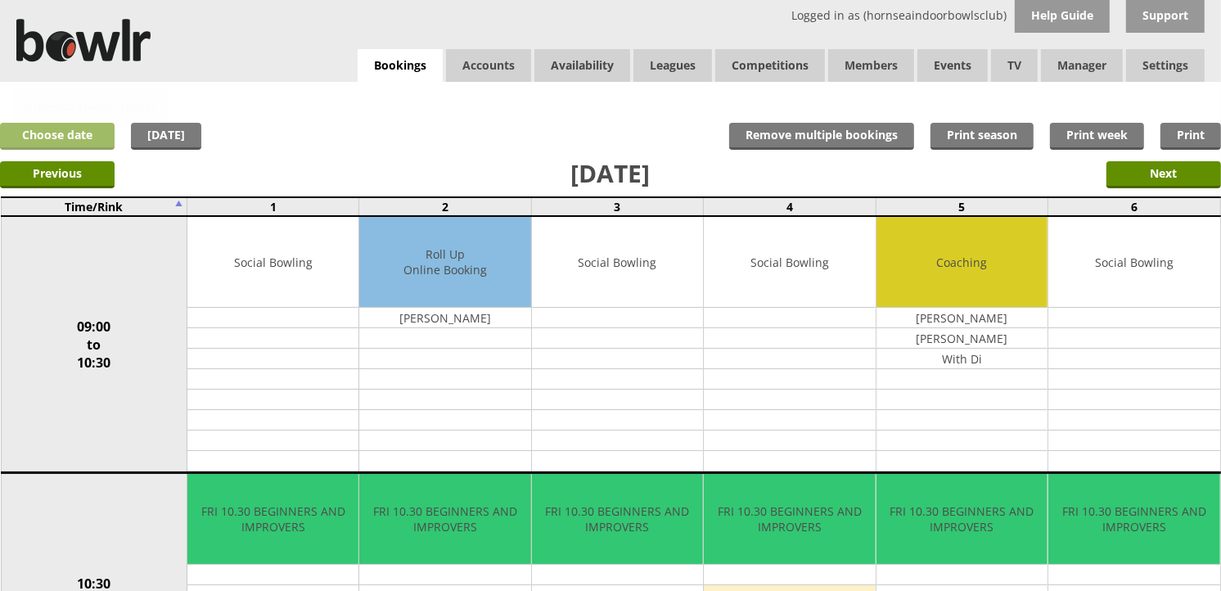
click at [63, 141] on link "Choose date" at bounding box center [57, 136] width 115 height 27
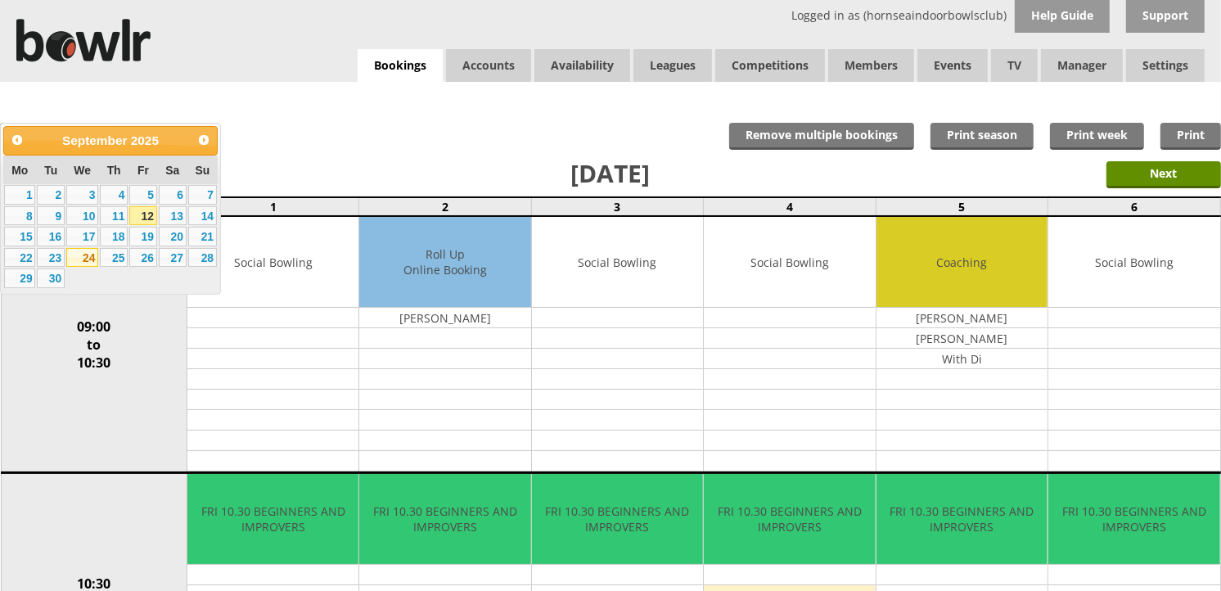
click at [86, 260] on link "24" at bounding box center [82, 258] width 32 height 20
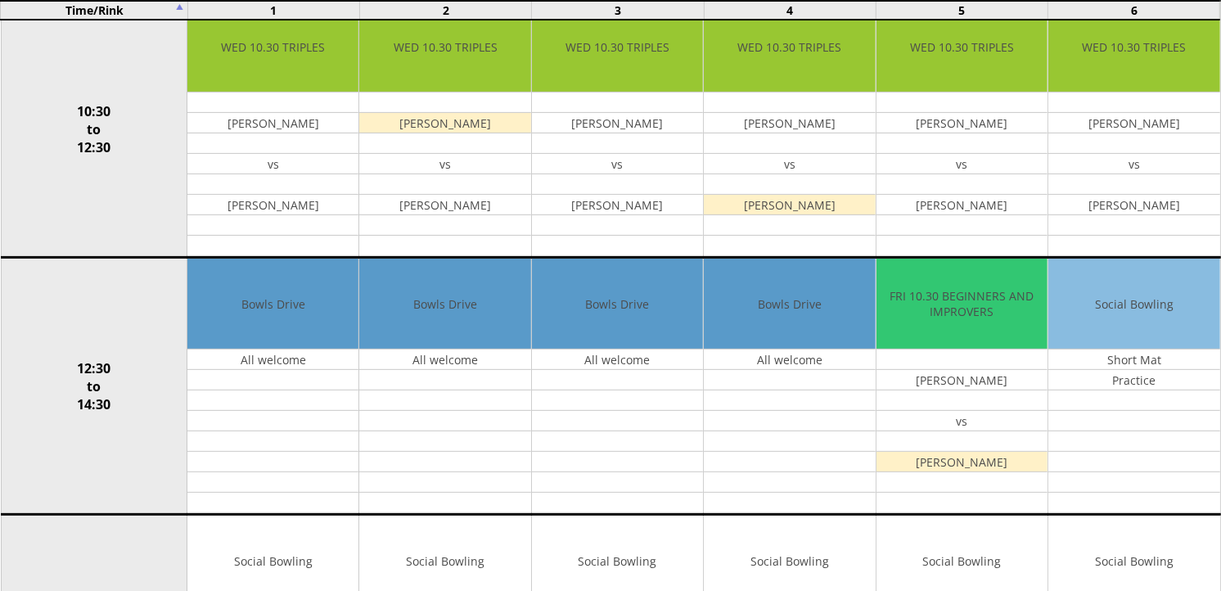
scroll to position [558, 0]
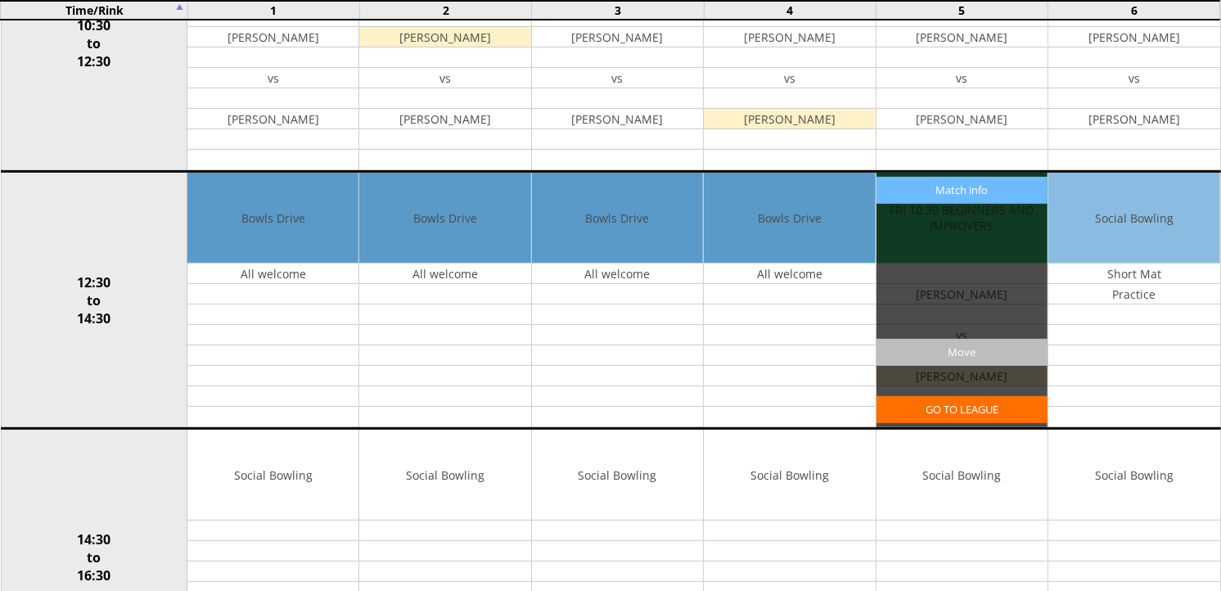
click at [962, 350] on input "Move" at bounding box center [962, 352] width 171 height 27
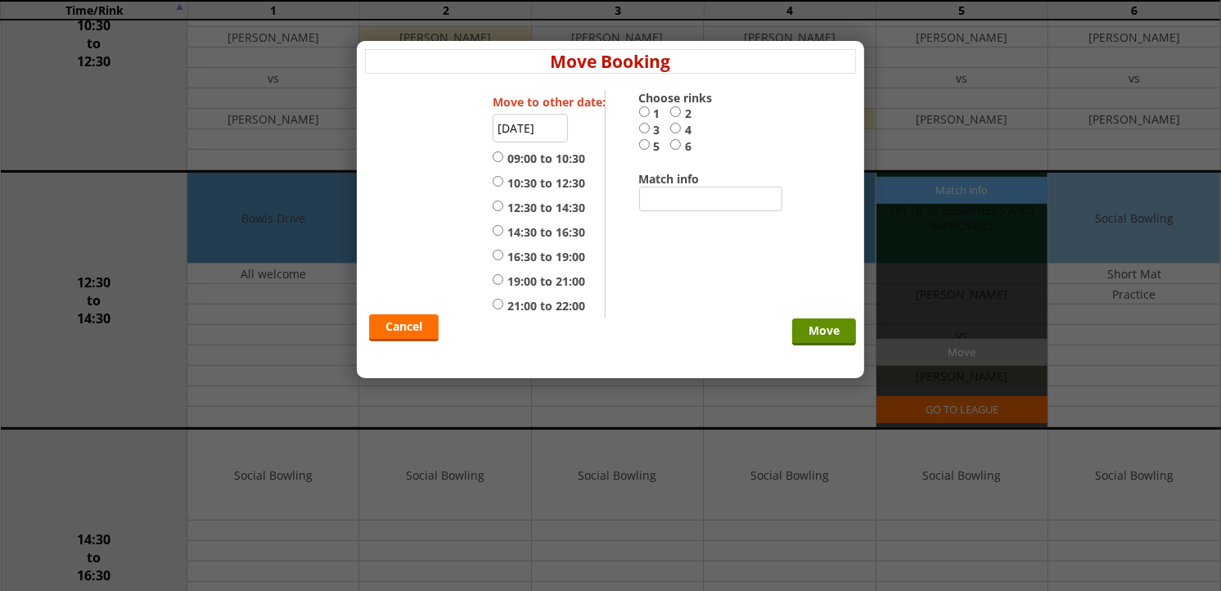
click at [496, 206] on input "12:30 to 14:30" at bounding box center [498, 206] width 11 height 12
radio input "true"
click at [509, 128] on input "24-09-2025" at bounding box center [530, 128] width 75 height 29
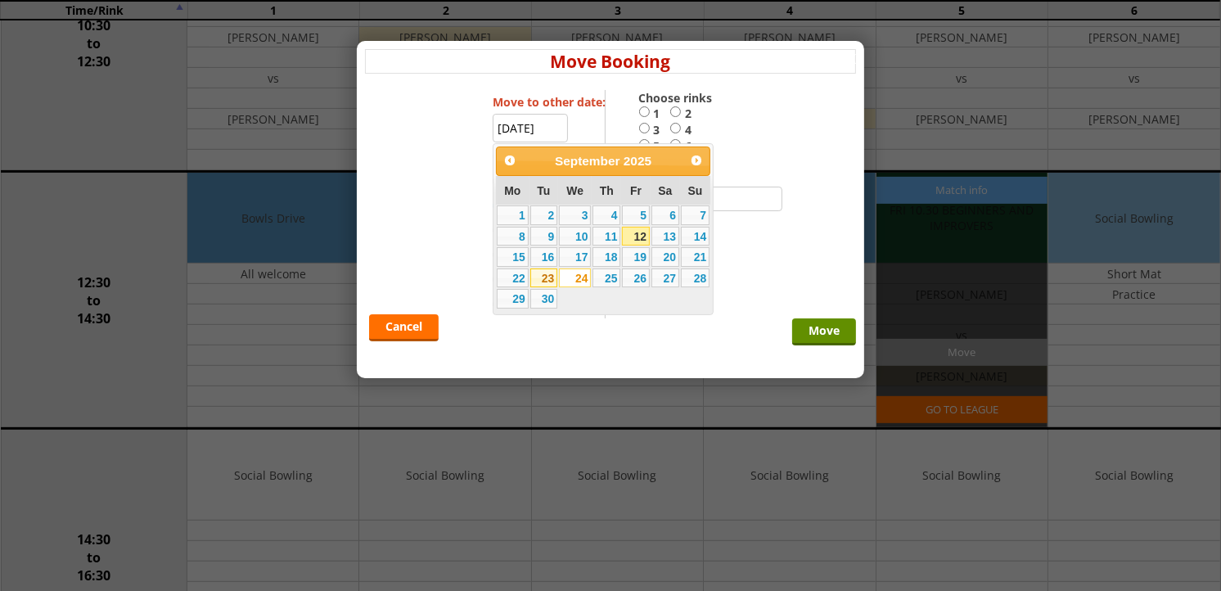
click at [540, 283] on link "23" at bounding box center [544, 278] width 28 height 20
type input "23-09-2025"
radio input "false"
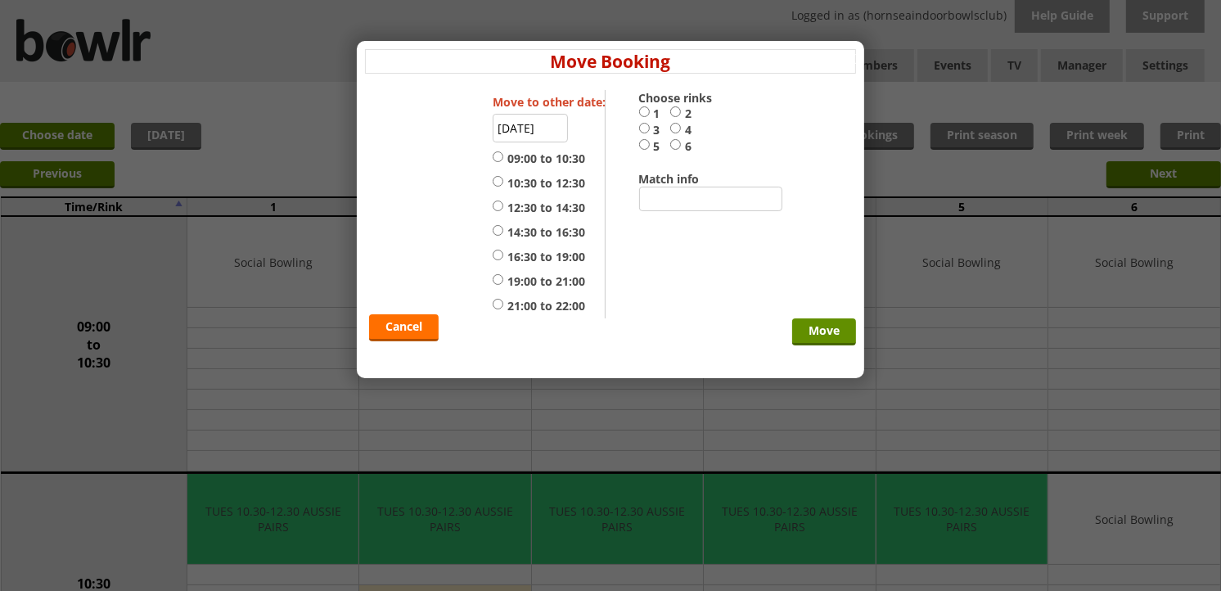
click at [644, 145] on input "5" at bounding box center [644, 144] width 11 height 12
radio input "true"
click at [839, 332] on input "Move" at bounding box center [824, 331] width 64 height 27
click at [494, 209] on input "12:30 to 14:30" at bounding box center [498, 206] width 11 height 12
radio input "true"
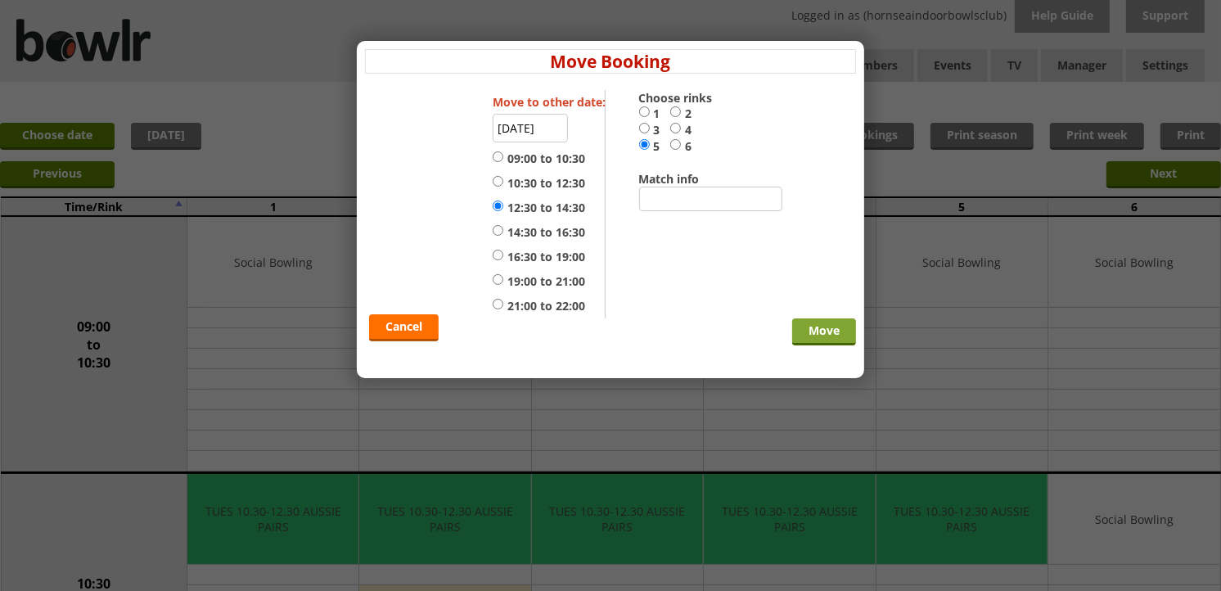
click at [830, 333] on input "Move" at bounding box center [824, 331] width 64 height 27
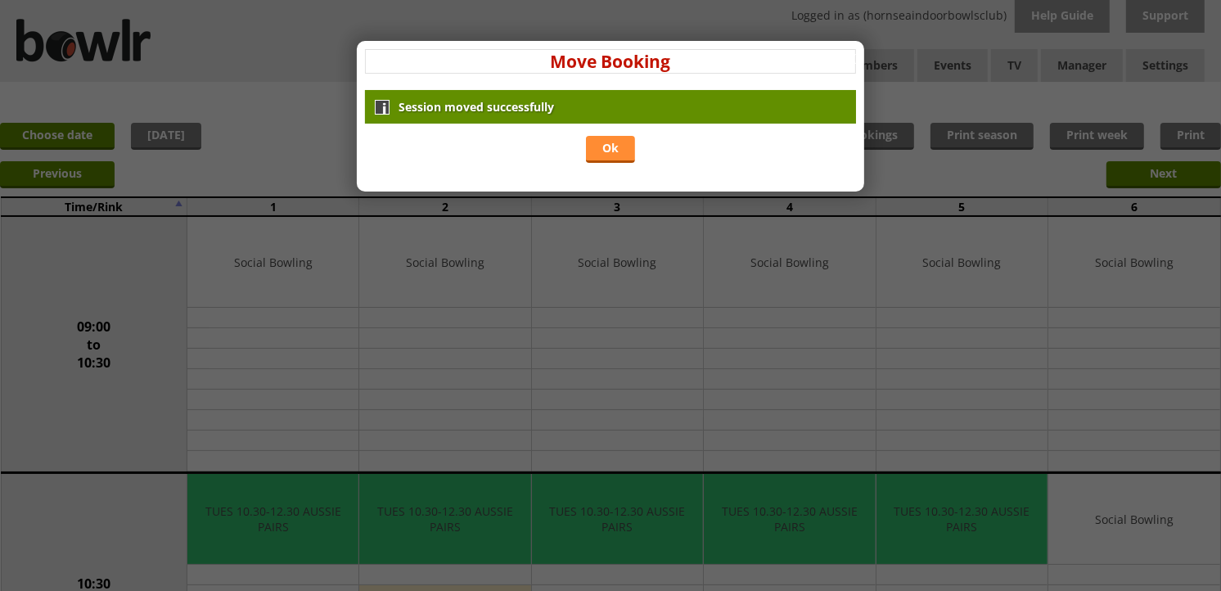
click at [607, 147] on link "Ok" at bounding box center [610, 149] width 49 height 27
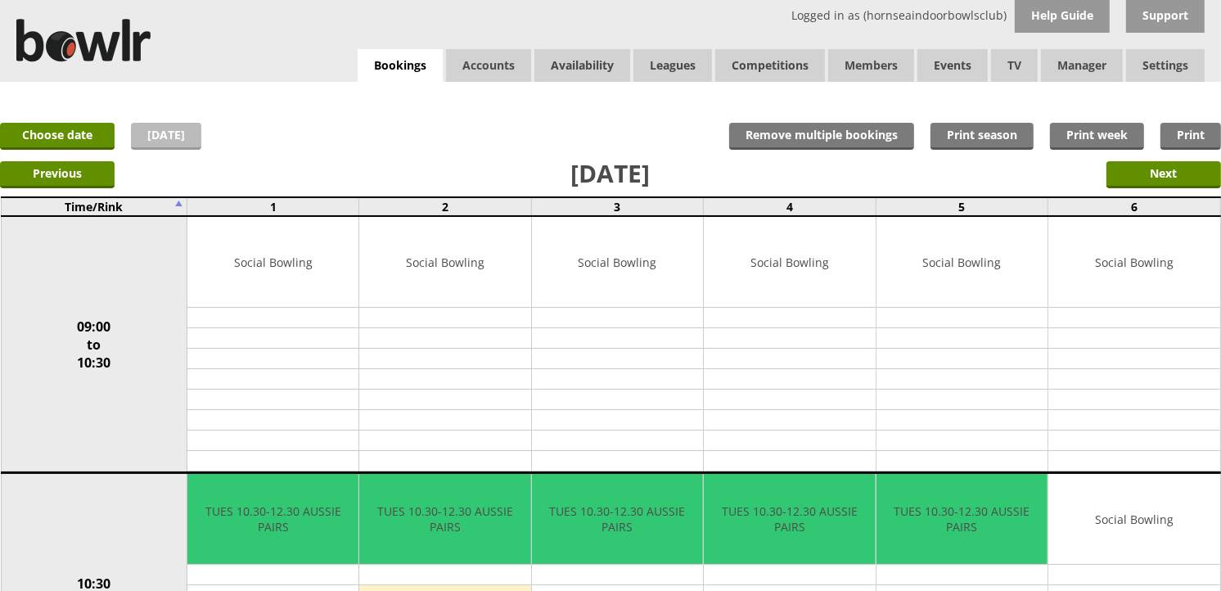
click at [160, 142] on link "[DATE]" at bounding box center [166, 136] width 70 height 27
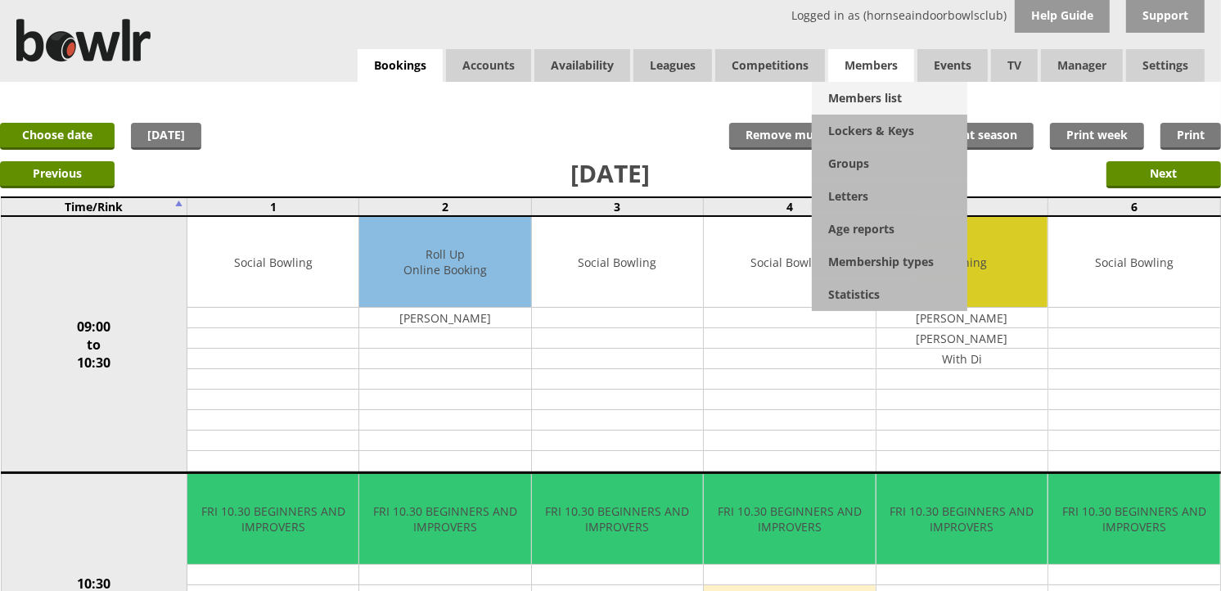
click at [865, 98] on link "Members list" at bounding box center [890, 98] width 156 height 33
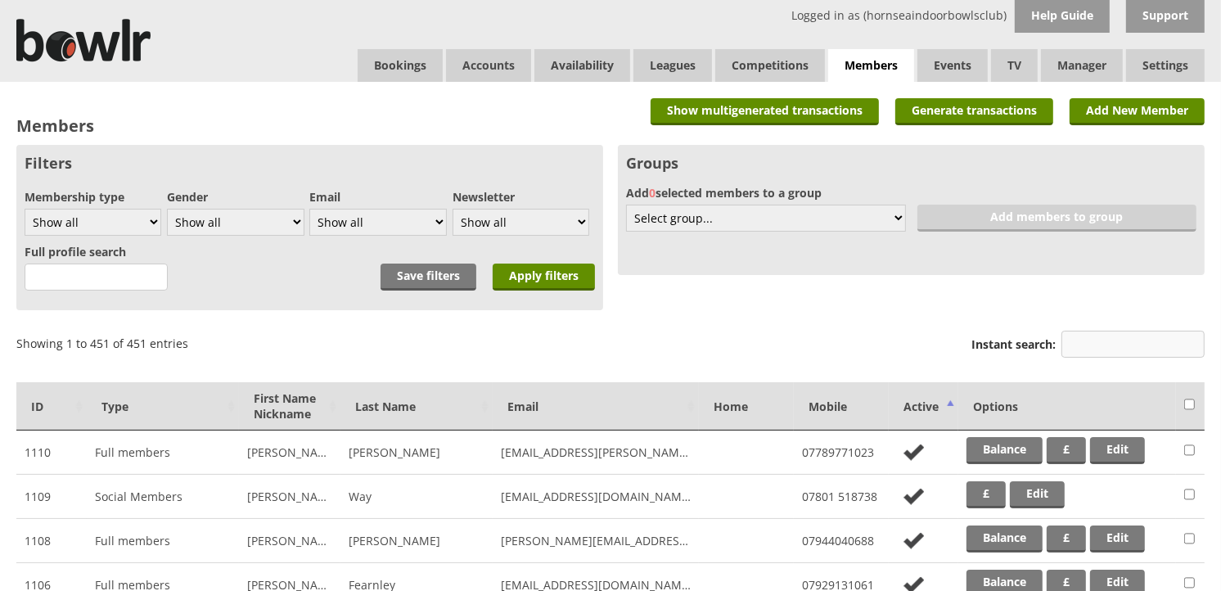
click at [1098, 345] on input "Instant search:" at bounding box center [1133, 344] width 143 height 27
type input "[PERSON_NAME]"
